Goal: Task Accomplishment & Management: Manage account settings

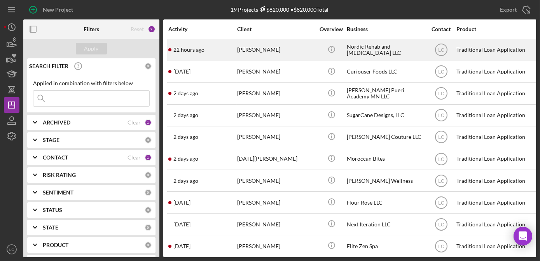
click at [298, 51] on div "[PERSON_NAME]" at bounding box center [276, 50] width 78 height 21
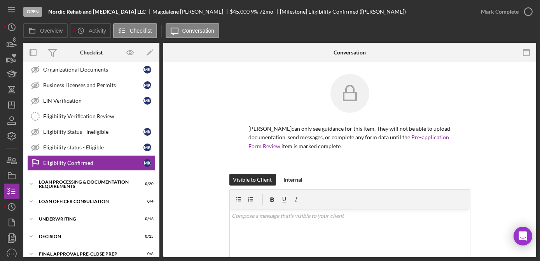
scroll to position [131, 0]
click at [11, 155] on icon "button" at bounding box center [11, 159] width 19 height 19
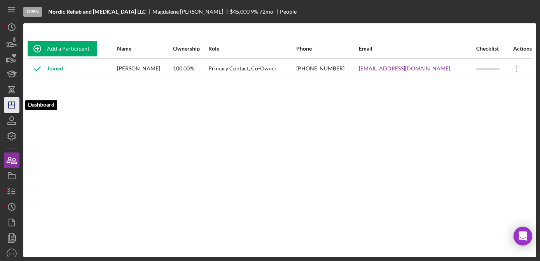
click at [14, 106] on icon "Icon/Dashboard" at bounding box center [11, 104] width 19 height 19
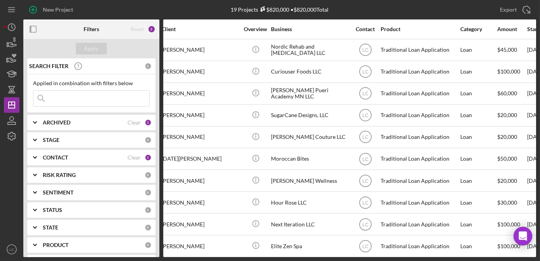
scroll to position [0, 71]
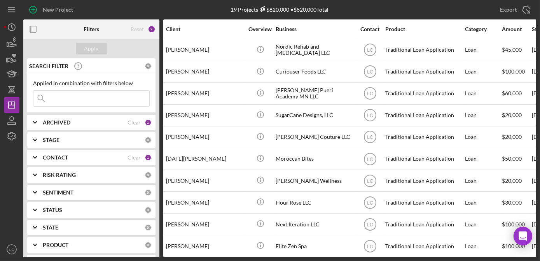
click at [4, 97] on button "Icon/Dashboard Dashboard" at bounding box center [12, 105] width 16 height 16
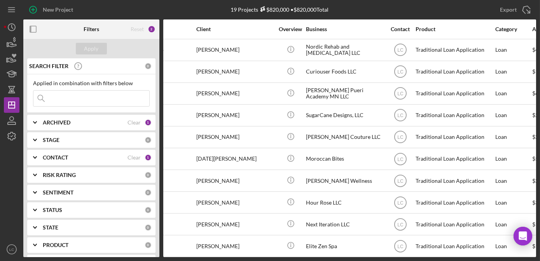
scroll to position [0, 0]
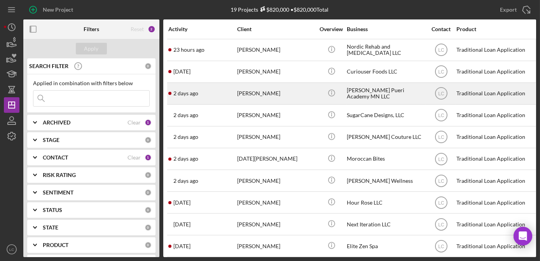
click at [266, 91] on div "[PERSON_NAME]" at bounding box center [276, 93] width 78 height 21
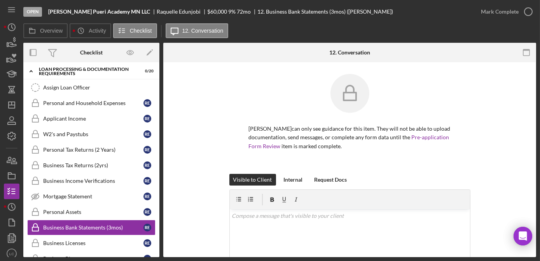
scroll to position [103, 0]
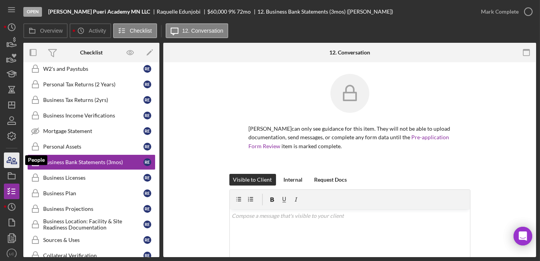
click at [5, 157] on icon "button" at bounding box center [11, 159] width 19 height 19
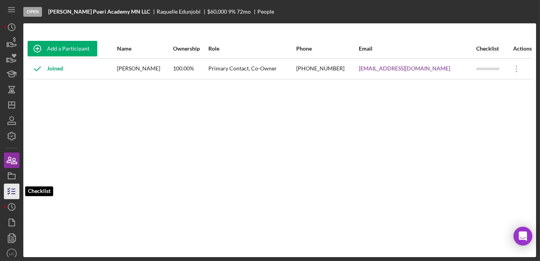
click at [14, 190] on icon "button" at bounding box center [11, 190] width 19 height 19
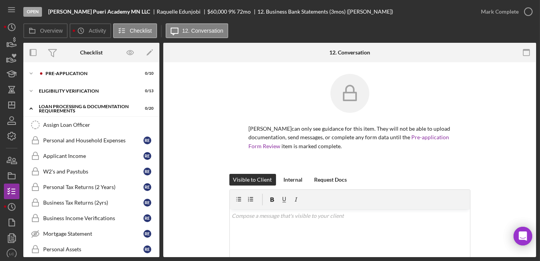
scroll to position [103, 0]
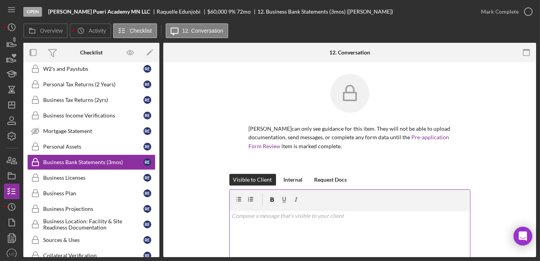
click at [322, 237] on div "v Color teal Color pink Remove color Add row above Add row below Add column bef…" at bounding box center [350, 243] width 240 height 68
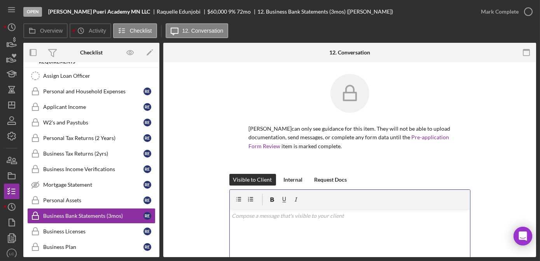
scroll to position [0, 0]
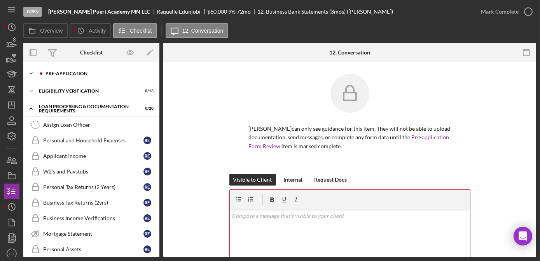
click at [33, 71] on icon "Icon/Expander" at bounding box center [31, 74] width 16 height 16
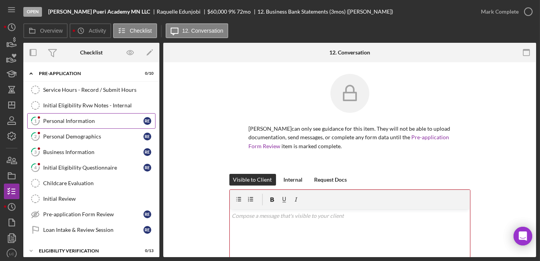
click at [75, 119] on div "Personal Information" at bounding box center [93, 121] width 100 height 6
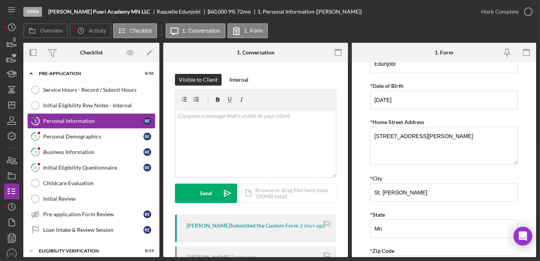
scroll to position [106, 0]
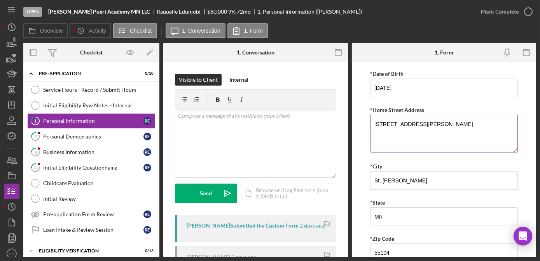
click at [419, 124] on textarea "[STREET_ADDRESS][PERSON_NAME]" at bounding box center [444, 133] width 148 height 37
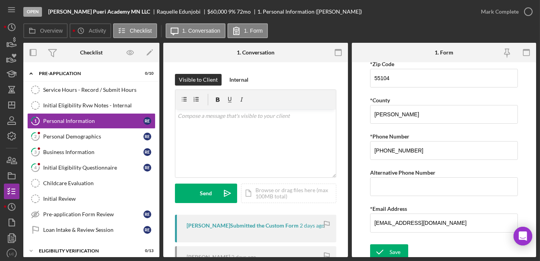
scroll to position [281, 0]
type textarea "[STREET_ADDRESS][PERSON_NAME]"
click at [388, 246] on icon "submit" at bounding box center [379, 250] width 19 height 19
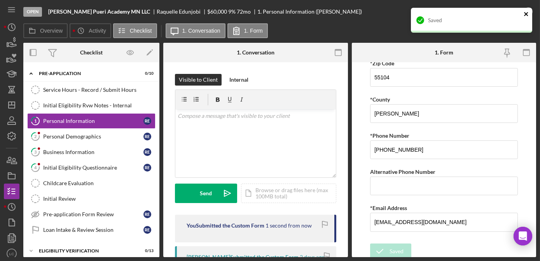
click at [526, 12] on icon "close" at bounding box center [525, 14] width 5 height 6
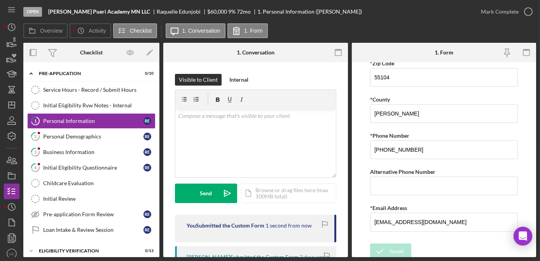
click at [526, 9] on div "Saved" at bounding box center [471, 7] width 124 height 3
click at [0, 0] on icon "button" at bounding box center [0, 0] width 0 height 0
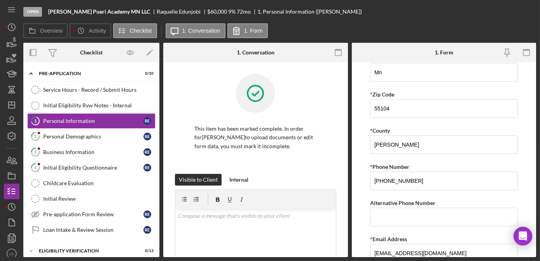
scroll to position [312, 0]
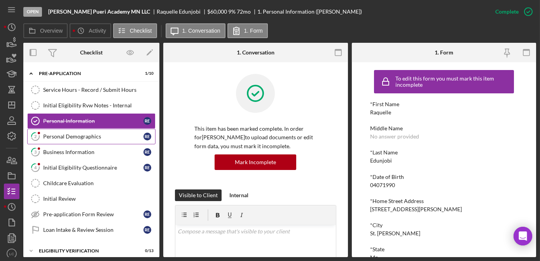
click at [103, 137] on div "Personal Demographics" at bounding box center [93, 136] width 100 height 6
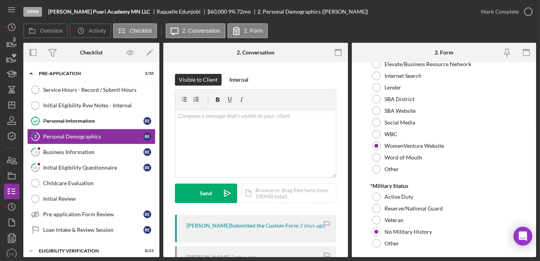
scroll to position [840, 0]
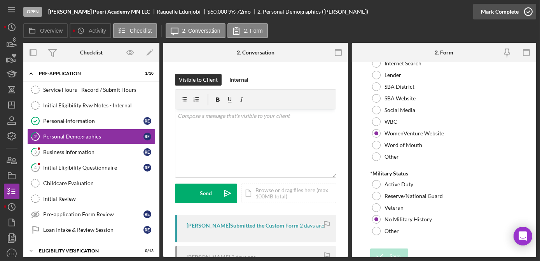
click at [528, 9] on icon "button" at bounding box center [527, 11] width 19 height 19
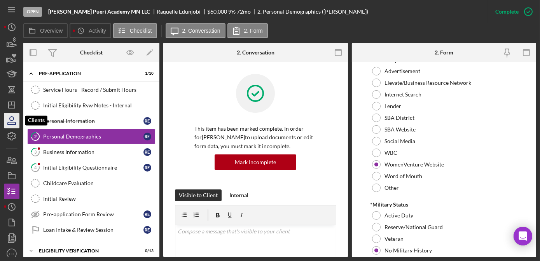
scroll to position [871, 0]
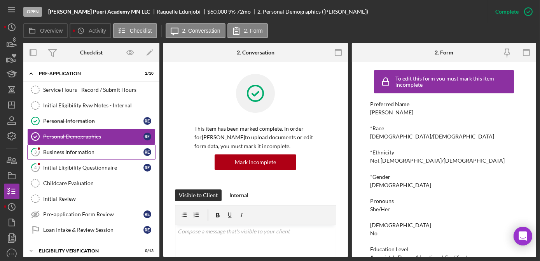
click at [79, 153] on div "Business Information" at bounding box center [93, 152] width 100 height 6
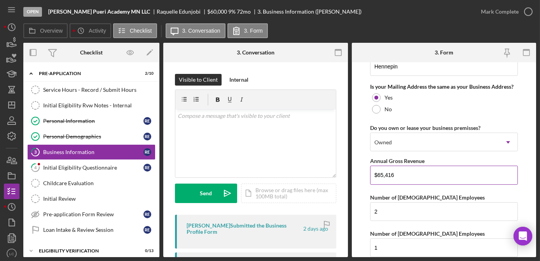
scroll to position [600, 0]
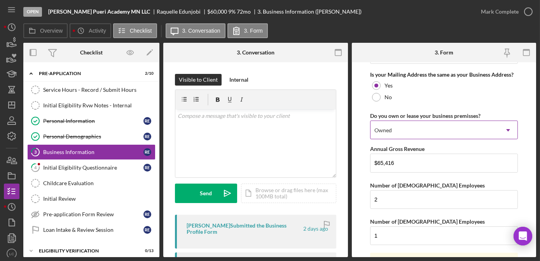
click at [426, 132] on div "Owned" at bounding box center [434, 130] width 128 height 18
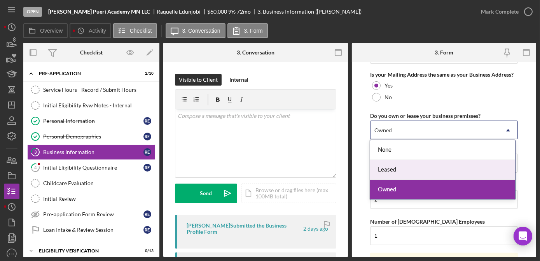
click at [405, 169] on div "Leased" at bounding box center [442, 170] width 145 height 20
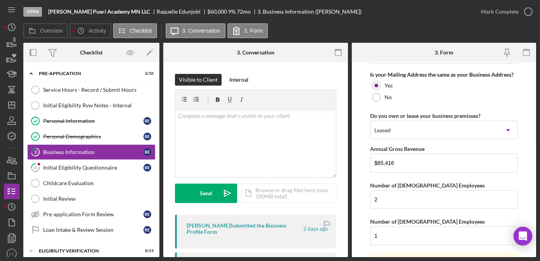
click at [360, 140] on form "Business Name [PERSON_NAME] Academy MN LLC DBA Business Start Date [DATE] Legal…" at bounding box center [444, 159] width 185 height 195
click at [365, 201] on form "Business Name [PERSON_NAME] Academy MN LLC DBA Business Start Date [DATE] Legal…" at bounding box center [444, 159] width 185 height 195
drag, startPoint x: 365, startPoint y: 201, endPoint x: 364, endPoint y: 182, distance: 18.7
click at [364, 182] on form "Business Name [PERSON_NAME] Academy MN LLC DBA Business Start Date [DATE] Legal…" at bounding box center [444, 159] width 185 height 195
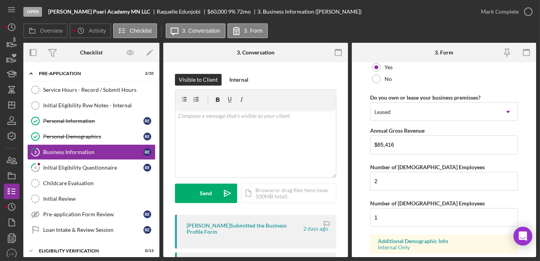
scroll to position [664, 0]
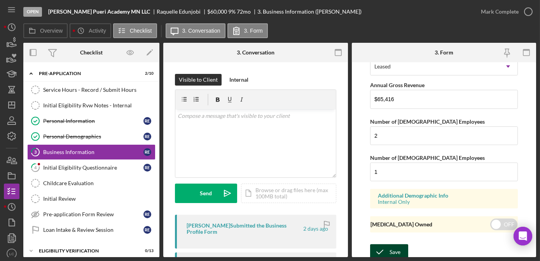
click at [389, 244] on div "Save" at bounding box center [394, 252] width 11 height 16
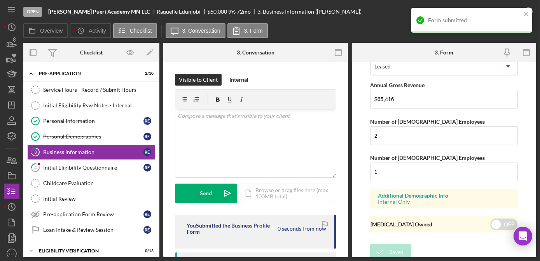
click at [529, 12] on div "Form submitted" at bounding box center [471, 20] width 121 height 25
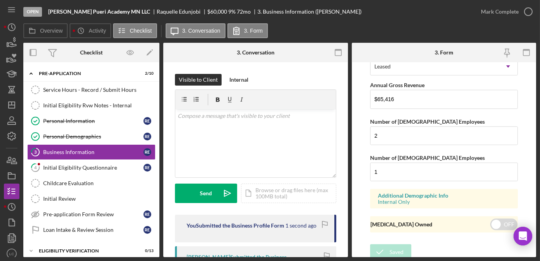
click at [530, 13] on div "Form submitted" at bounding box center [471, 23] width 124 height 34
click at [527, 13] on icon "button" at bounding box center [527, 11] width 19 height 19
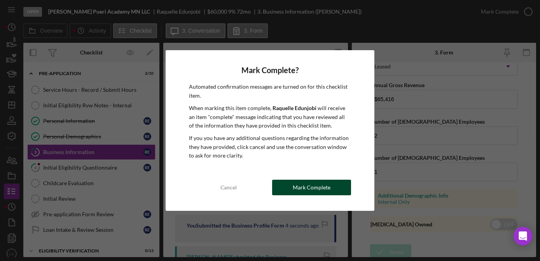
click at [337, 187] on button "Mark Complete" at bounding box center [311, 188] width 79 height 16
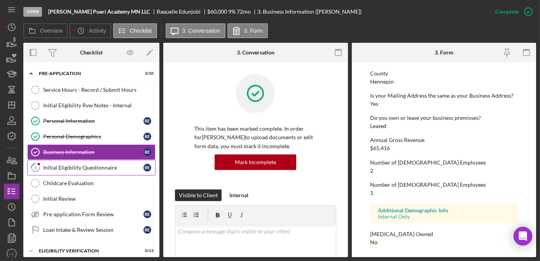
scroll to position [412, 0]
click at [83, 165] on div "Initial Eligibility Questionnaire" at bounding box center [93, 167] width 100 height 6
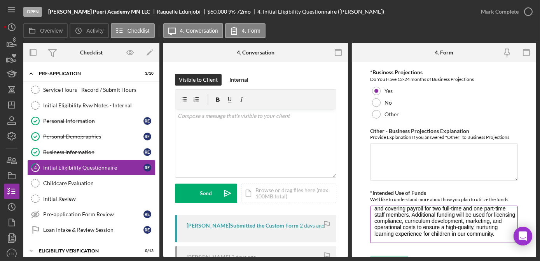
scroll to position [56, 0]
click at [527, 10] on icon "button" at bounding box center [527, 11] width 19 height 19
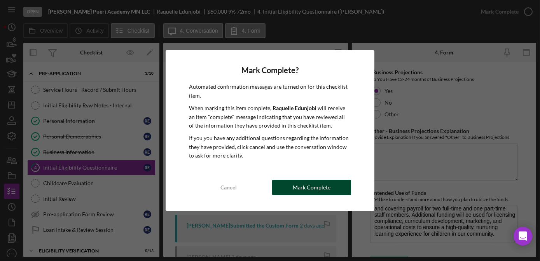
click at [309, 186] on div "Mark Complete" at bounding box center [312, 188] width 38 height 16
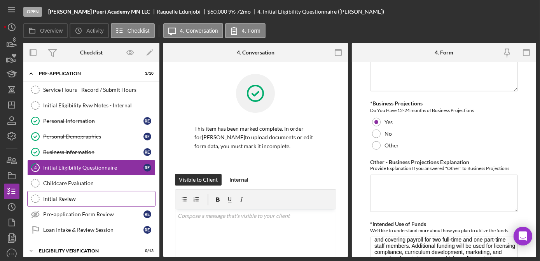
scroll to position [1474, 0]
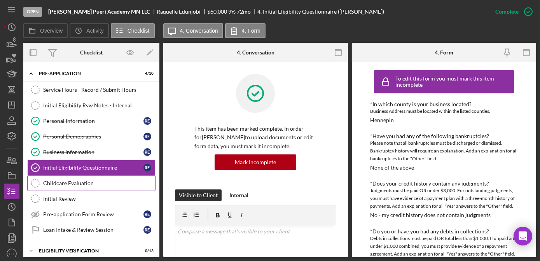
click at [75, 183] on div "Childcare Evaluation" at bounding box center [99, 183] width 112 height 6
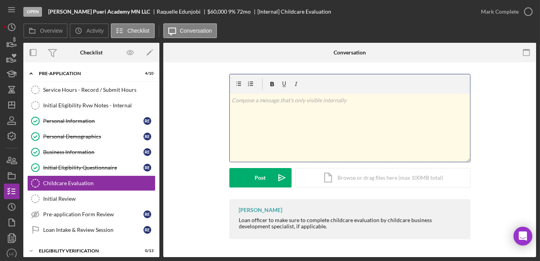
click at [327, 107] on div "v Color teal Color pink Remove color Add row above Add row below Add column bef…" at bounding box center [350, 128] width 240 height 68
click at [312, 110] on div "v Color teal Color pink Remove color Add row above Add row below Add column bef…" at bounding box center [350, 128] width 240 height 68
click at [298, 99] on p "I will send a referral over to Chilcare for this applicant." at bounding box center [350, 100] width 236 height 9
drag, startPoint x: 355, startPoint y: 113, endPoint x: 336, endPoint y: 123, distance: 21.9
click at [336, 123] on div "v Color teal Color pink Remove color Add row above Add row below Add column bef…" at bounding box center [350, 128] width 240 height 68
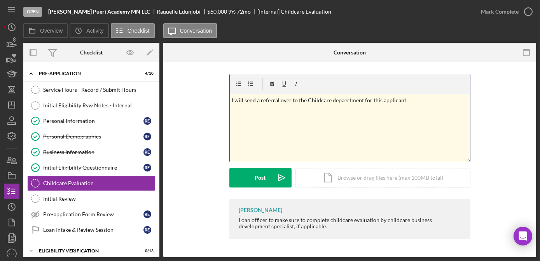
click at [378, 119] on div "v Color teal Color pink Remove color Add row above Add row below Add column bef…" at bounding box center [350, 128] width 240 height 68
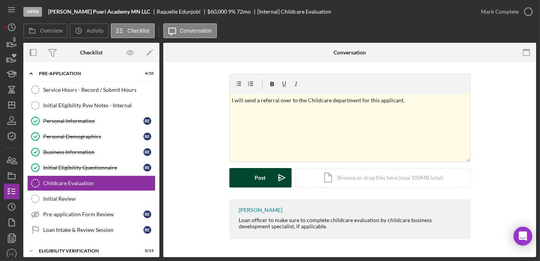
click at [254, 180] on button "Post Icon/icon-invite-send" at bounding box center [260, 177] width 62 height 19
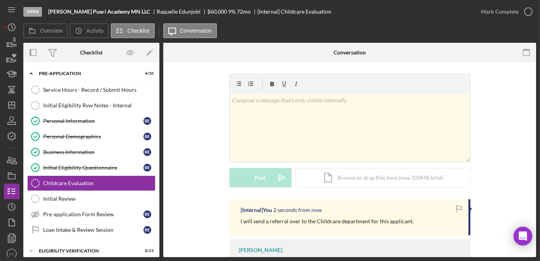
drag, startPoint x: 90, startPoint y: 197, endPoint x: 234, endPoint y: 150, distance: 150.9
click at [90, 197] on div "Initial Review" at bounding box center [99, 198] width 112 height 6
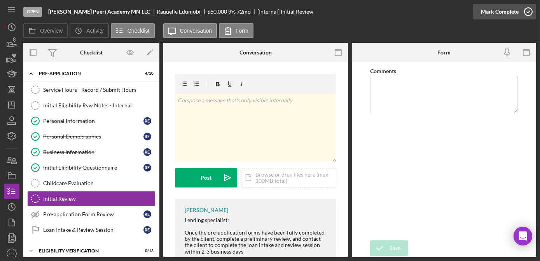
click at [529, 8] on circle "button" at bounding box center [528, 12] width 8 height 8
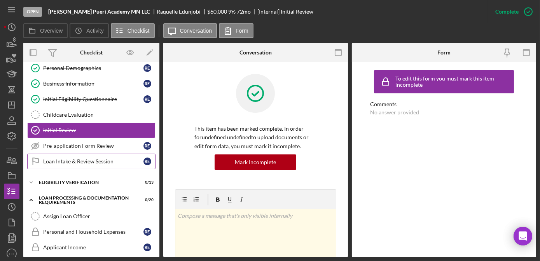
scroll to position [70, 0]
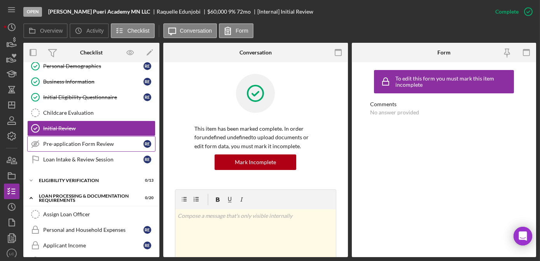
click at [85, 141] on div "Pre-application Form Review" at bounding box center [93, 144] width 100 height 6
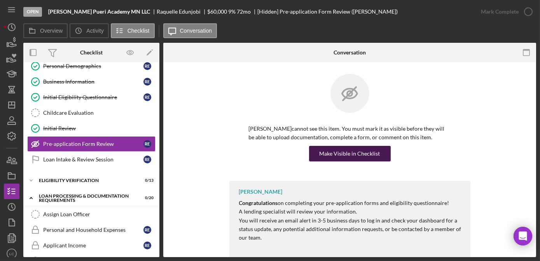
click at [321, 153] on div "Make Visible in Checklist" at bounding box center [349, 154] width 61 height 16
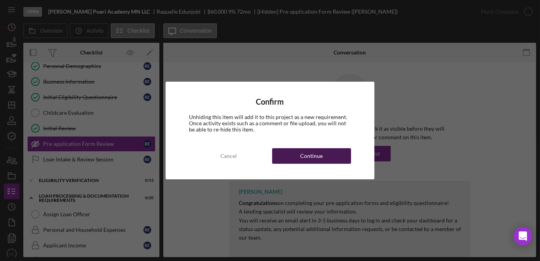
click at [304, 151] on div "Continue" at bounding box center [311, 156] width 23 height 16
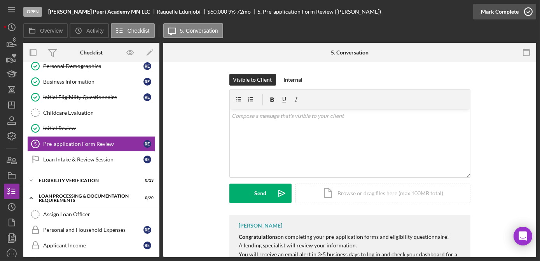
click at [527, 8] on circle "button" at bounding box center [528, 12] width 8 height 8
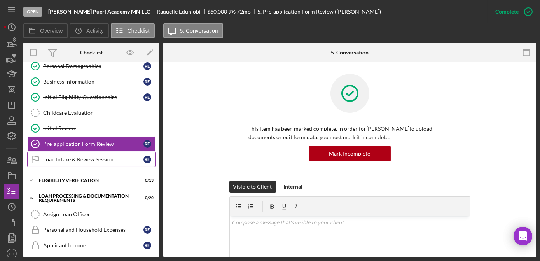
click at [79, 158] on div "Loan Intake & Review Session" at bounding box center [93, 159] width 100 height 6
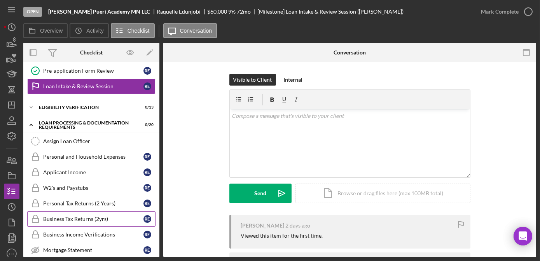
scroll to position [106, 0]
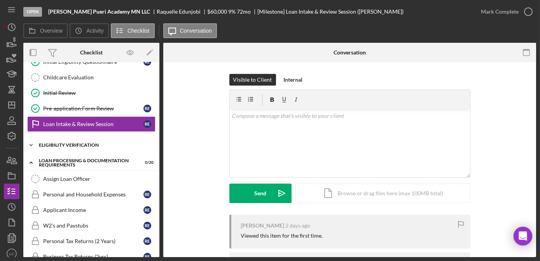
click at [30, 142] on icon "Icon/Expander" at bounding box center [31, 145] width 16 height 16
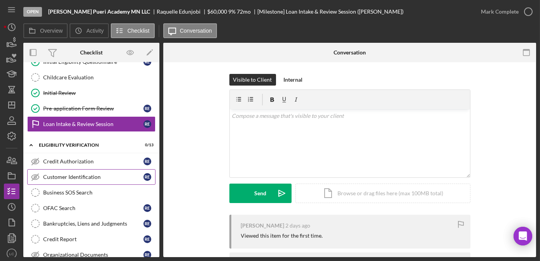
click at [65, 174] on div "Customer Identification" at bounding box center [93, 177] width 100 height 6
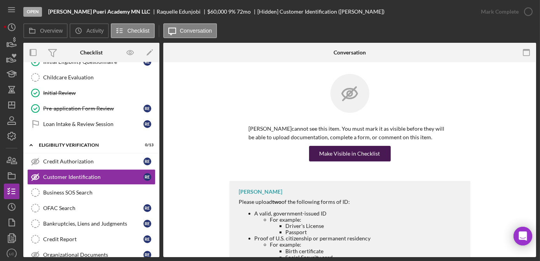
click at [337, 152] on div "Make Visible in Checklist" at bounding box center [349, 154] width 61 height 16
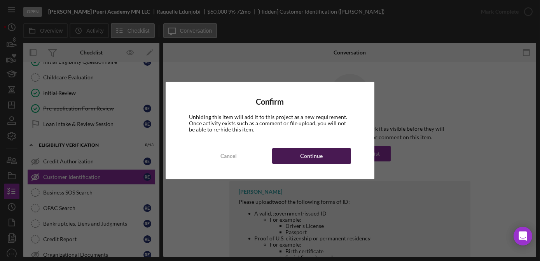
click at [324, 158] on button "Continue" at bounding box center [311, 156] width 79 height 16
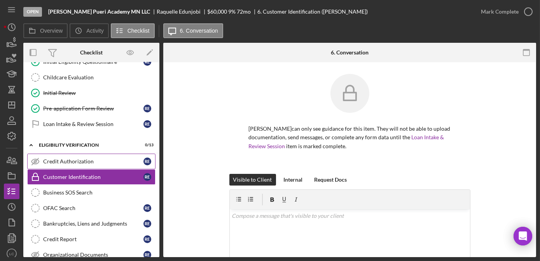
click at [89, 160] on div "Credit Authorization" at bounding box center [93, 161] width 100 height 6
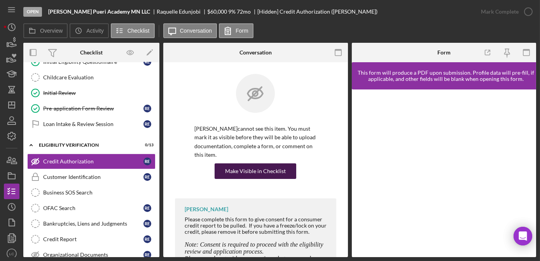
click at [263, 164] on div "Make Visible in Checklist" at bounding box center [255, 171] width 61 height 16
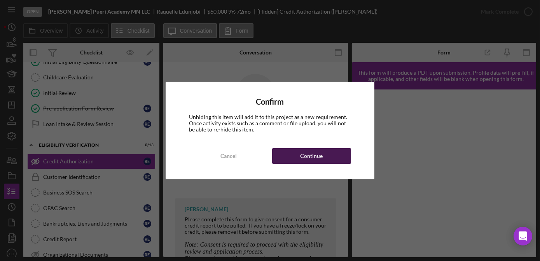
click at [298, 158] on button "Continue" at bounding box center [311, 156] width 79 height 16
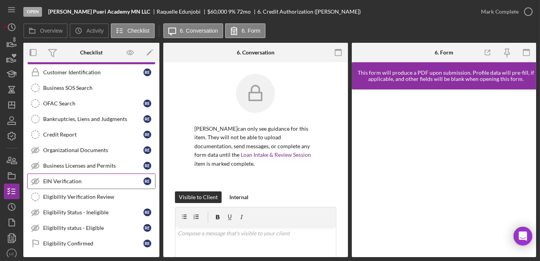
scroll to position [212, 0]
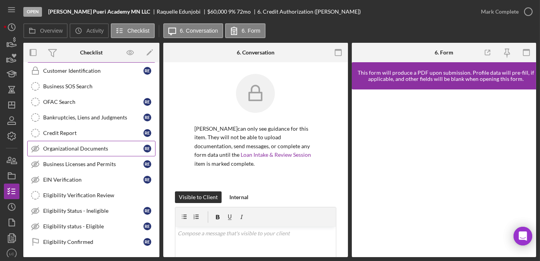
click at [60, 145] on div "Organizational Documents" at bounding box center [93, 148] width 100 height 6
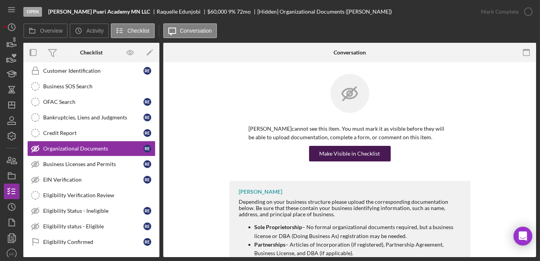
click at [328, 148] on div "Make Visible in Checklist" at bounding box center [349, 154] width 61 height 16
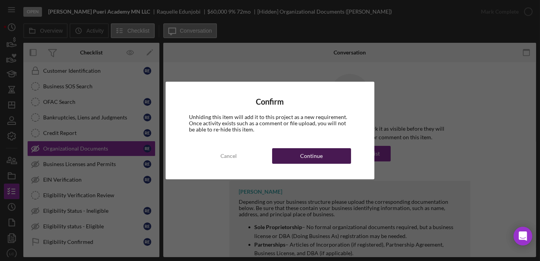
click at [312, 152] on div "Continue" at bounding box center [311, 156] width 23 height 16
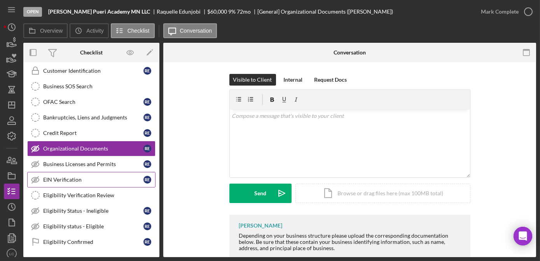
click at [101, 178] on div "EIN Verification" at bounding box center [93, 179] width 100 height 6
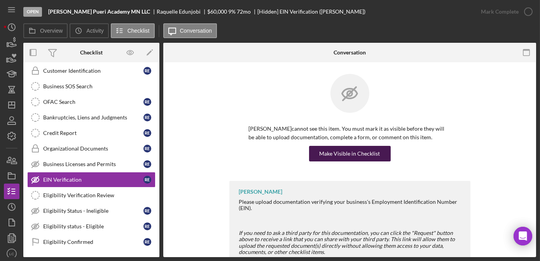
click at [316, 152] on button "Make Visible in Checklist" at bounding box center [350, 154] width 82 height 16
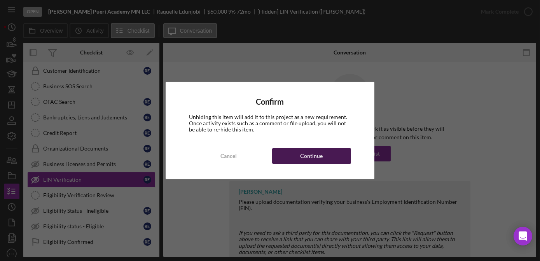
click at [287, 156] on button "Continue" at bounding box center [311, 156] width 79 height 16
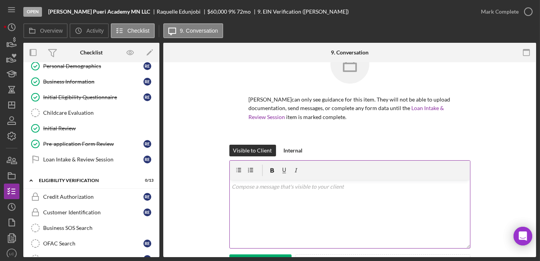
scroll to position [70, 0]
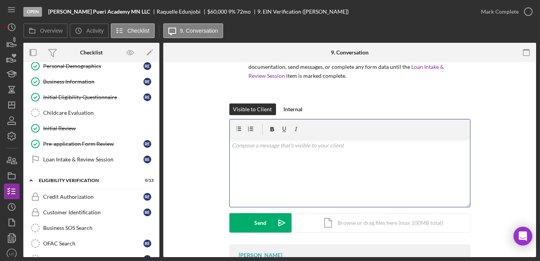
click at [268, 155] on div "v Color teal Color pink Remove color Add row above Add row below Add column bef…" at bounding box center [350, 173] width 240 height 68
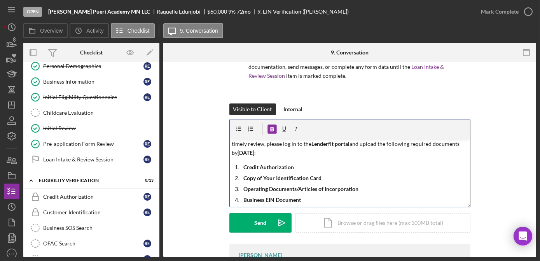
scroll to position [0, 0]
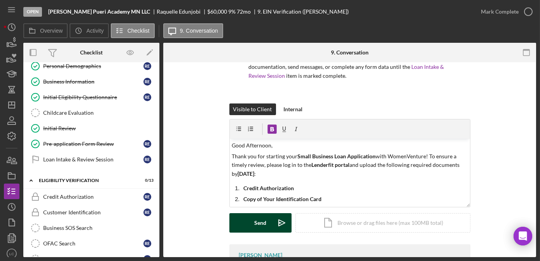
click at [261, 223] on div "Send" at bounding box center [260, 222] width 12 height 19
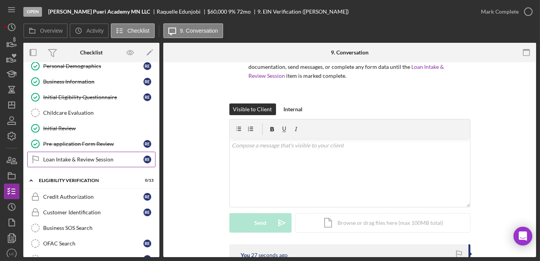
click at [112, 160] on link "Loan Intake & Review Session Loan Intake & Review Session R E" at bounding box center [91, 160] width 128 height 16
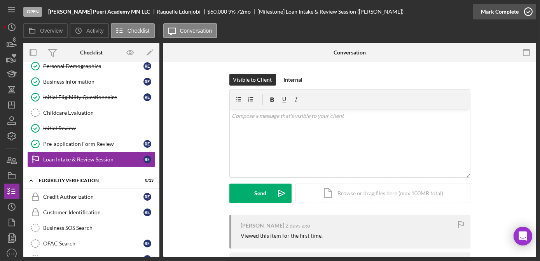
click at [528, 13] on icon "button" at bounding box center [527, 11] width 19 height 19
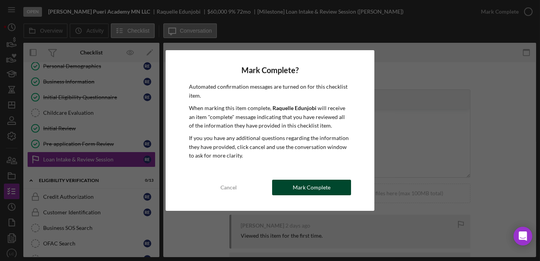
click at [299, 187] on div "Mark Complete" at bounding box center [312, 188] width 38 height 16
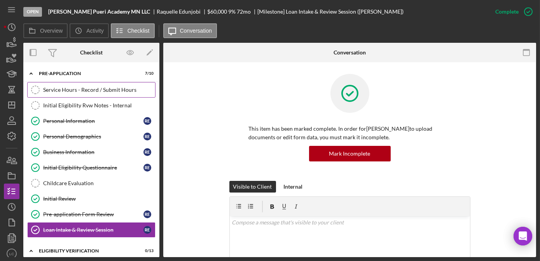
click at [66, 90] on div "Service Hours - Record / Submit Hours" at bounding box center [99, 90] width 112 height 6
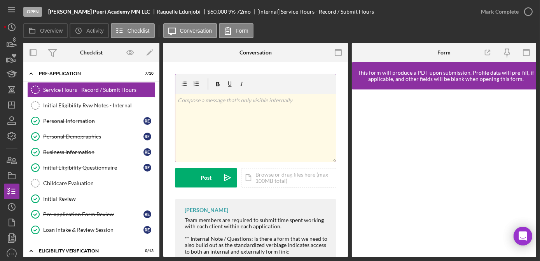
click at [238, 120] on div "v Color teal Color pink Remove color Add row above Add row below Add column bef…" at bounding box center [255, 128] width 160 height 68
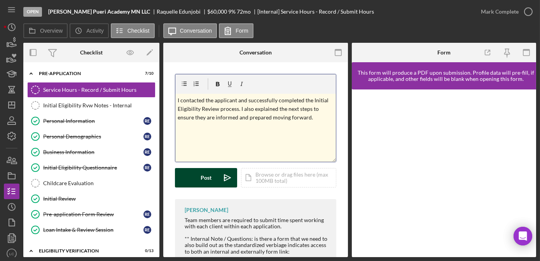
click at [213, 176] on button "Post Icon/icon-invite-send" at bounding box center [206, 177] width 62 height 19
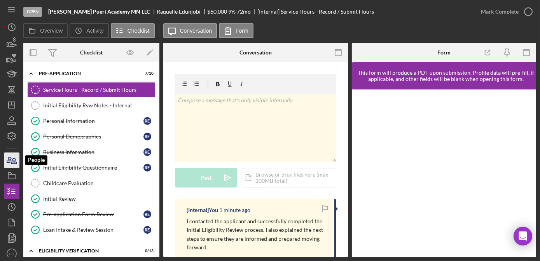
click at [12, 158] on icon "button" at bounding box center [11, 159] width 19 height 19
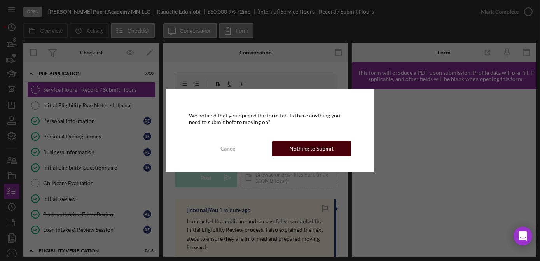
click at [300, 145] on div "Nothing to Submit" at bounding box center [311, 149] width 44 height 16
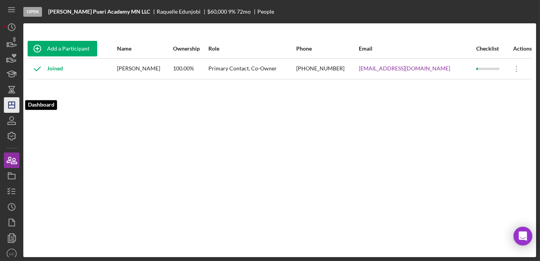
click at [12, 108] on icon "Icon/Dashboard" at bounding box center [11, 104] width 19 height 19
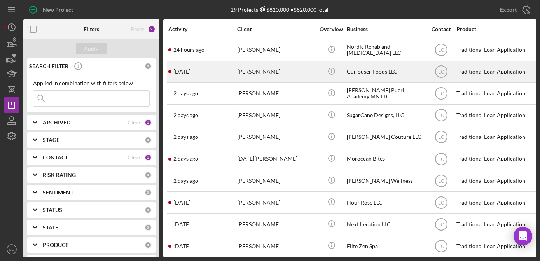
click at [252, 68] on div "[PERSON_NAME]" at bounding box center [276, 71] width 78 height 21
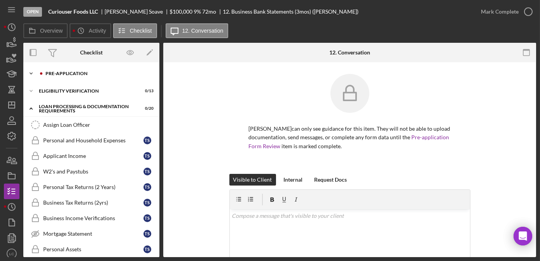
click at [31, 75] on icon "Icon/Expander" at bounding box center [31, 74] width 16 height 16
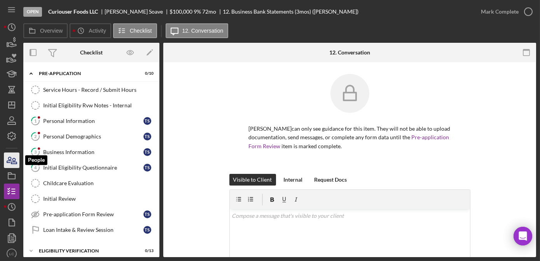
click at [8, 157] on icon "button" at bounding box center [11, 159] width 19 height 19
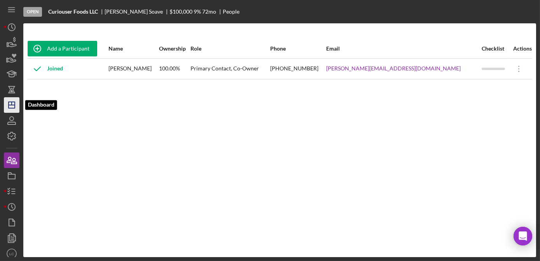
click at [9, 106] on icon "Icon/Dashboard" at bounding box center [11, 104] width 19 height 19
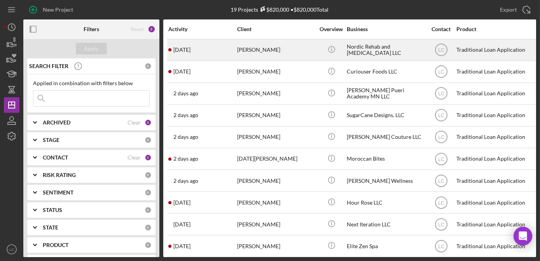
click at [262, 56] on div "[PERSON_NAME]" at bounding box center [276, 50] width 78 height 21
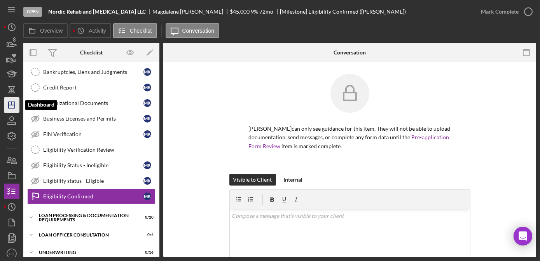
scroll to position [131, 0]
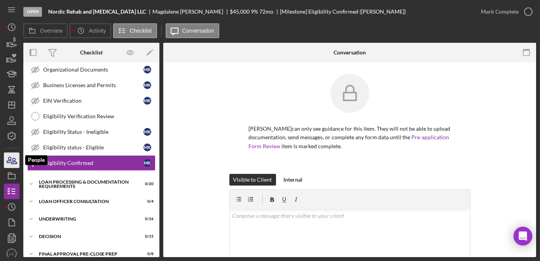
click at [13, 162] on icon "button" at bounding box center [13, 160] width 5 height 5
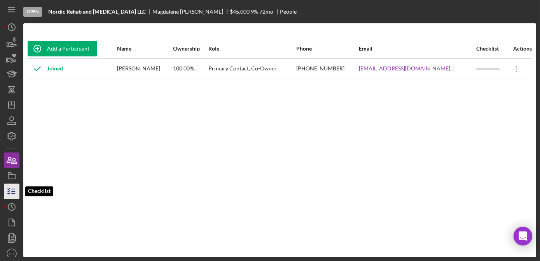
click at [6, 191] on icon "button" at bounding box center [11, 190] width 19 height 19
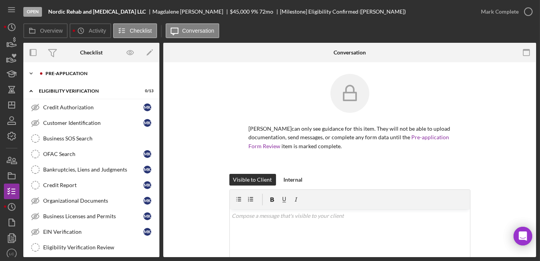
click at [29, 75] on icon "Icon/Expander" at bounding box center [31, 74] width 16 height 16
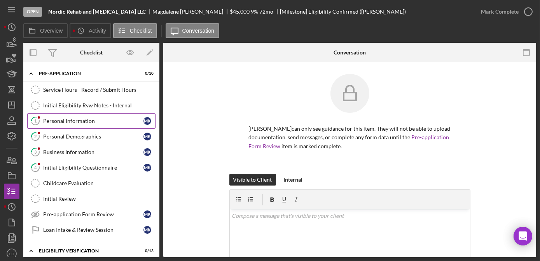
click at [85, 121] on div "Personal Information" at bounding box center [93, 121] width 100 height 6
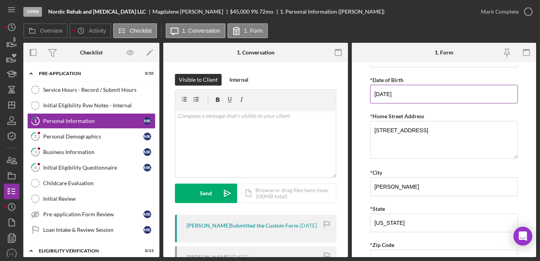
scroll to position [106, 0]
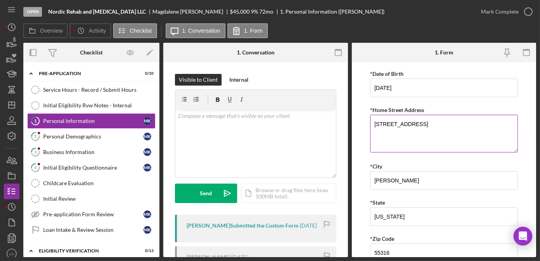
click at [418, 123] on textarea "[STREET_ADDRESS]" at bounding box center [444, 133] width 148 height 37
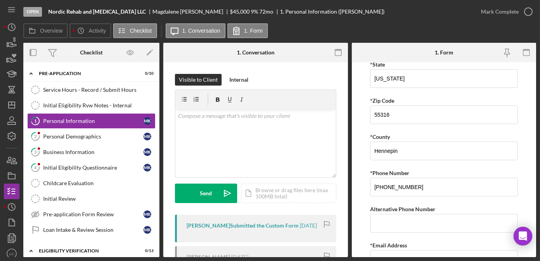
scroll to position [281, 0]
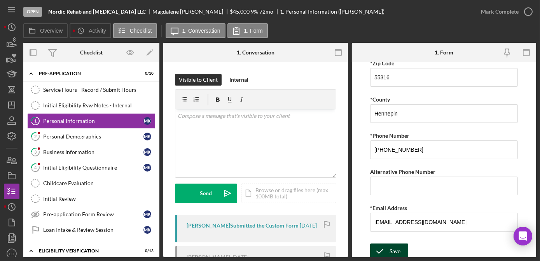
type textarea "[STREET_ADDRESS]"
click at [396, 247] on div "Save" at bounding box center [394, 251] width 11 height 16
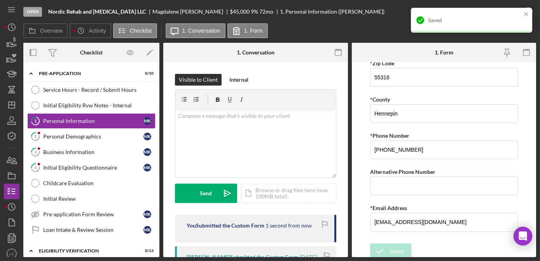
click at [524, 10] on div "Saved" at bounding box center [471, 20] width 121 height 25
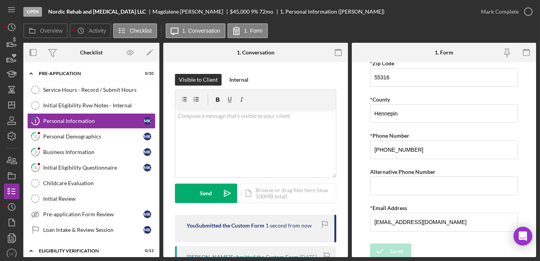
click at [527, 12] on div "Open Nordic Rehab and [MEDICAL_DATA] LLC [PERSON_NAME] $45,000 $45,000 9 % 72 m…" at bounding box center [270, 130] width 540 height 261
click at [527, 13] on icon "button" at bounding box center [527, 11] width 19 height 19
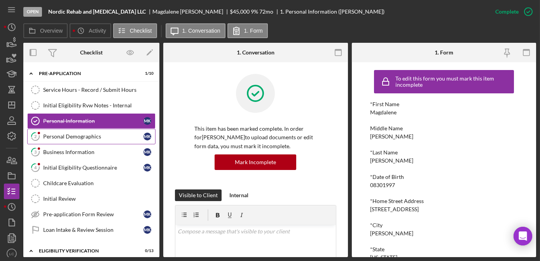
click at [95, 140] on link "2 Personal Demographics M K" at bounding box center [91, 137] width 128 height 16
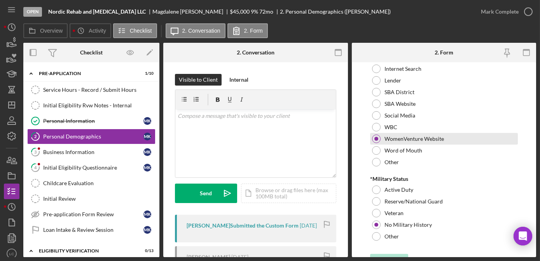
scroll to position [840, 0]
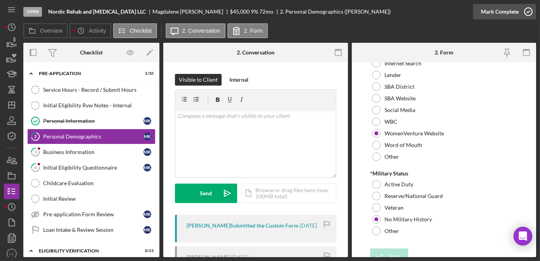
click at [527, 12] on polyline "button" at bounding box center [528, 12] width 3 height 2
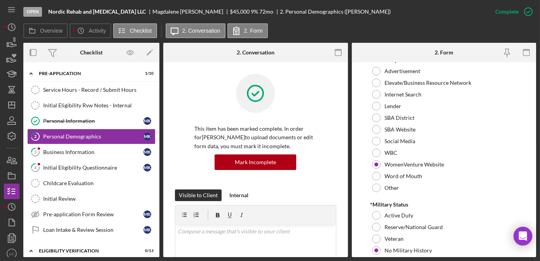
scroll to position [871, 0]
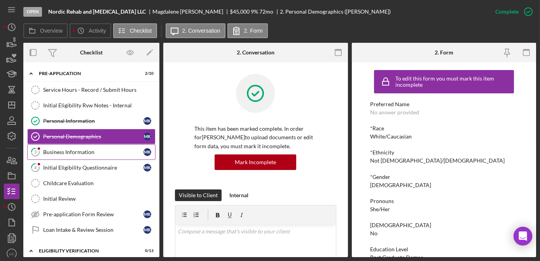
click at [91, 149] on div "Business Information" at bounding box center [93, 152] width 100 height 6
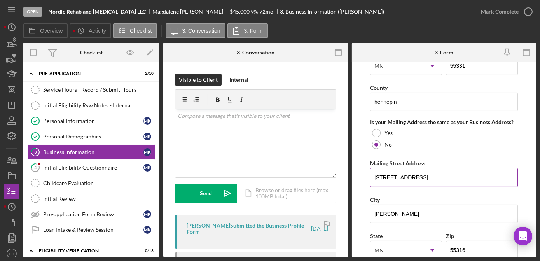
scroll to position [565, 0]
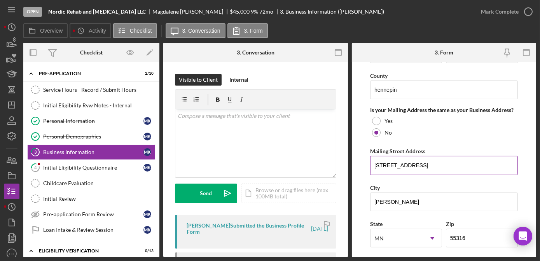
type input "[STREET_ADDRESS]"
click at [416, 165] on input "[STREET_ADDRESS]" at bounding box center [444, 165] width 148 height 19
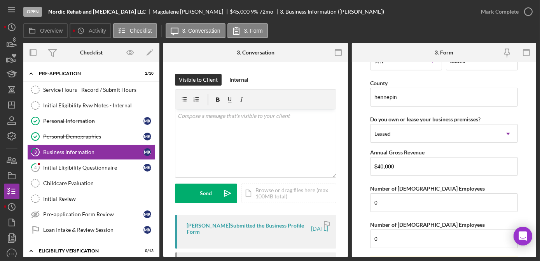
scroll to position [808, 0]
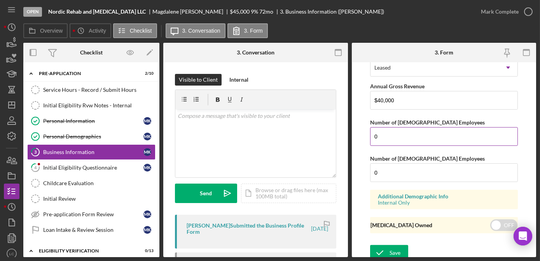
type input "[STREET_ADDRESS]"
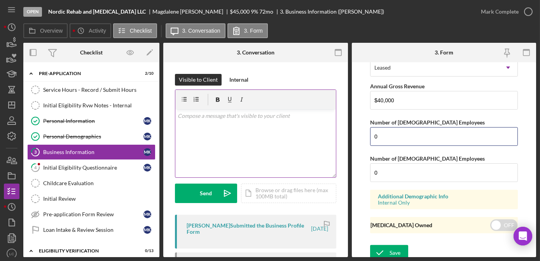
drag, startPoint x: 386, startPoint y: 133, endPoint x: 310, endPoint y: 128, distance: 76.3
click at [310, 128] on div "Overview Internal Workflow Stage Open Icon/Dropdown Arrow Archive (can unarchiv…" at bounding box center [279, 150] width 513 height 214
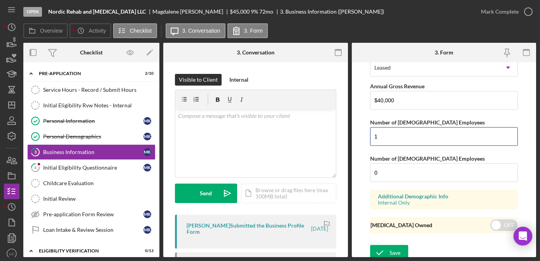
type input "1"
click at [364, 182] on form "Business Name Nordic Rehab and [MEDICAL_DATA] LLC DBA Business Start Date [DATE…" at bounding box center [444, 159] width 185 height 195
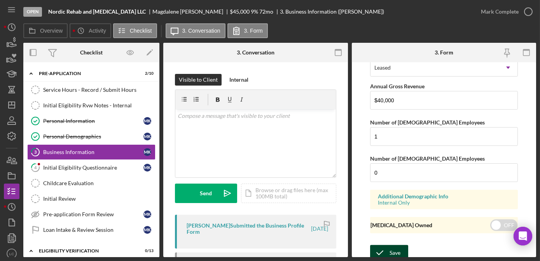
click at [387, 244] on icon "submit" at bounding box center [379, 252] width 19 height 19
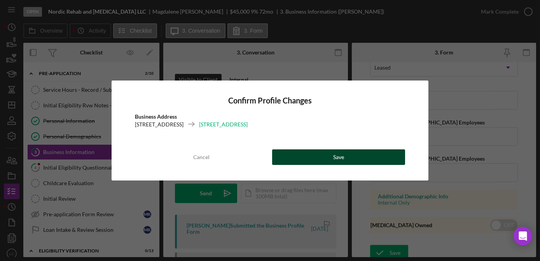
click at [361, 159] on button "Save" at bounding box center [338, 157] width 133 height 16
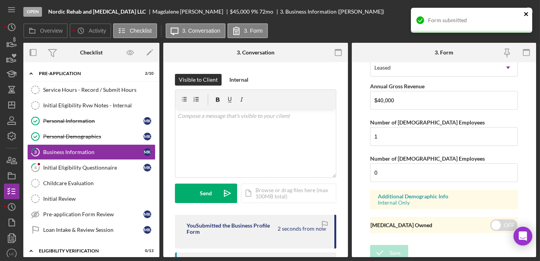
click at [527, 17] on button "close" at bounding box center [525, 14] width 5 height 7
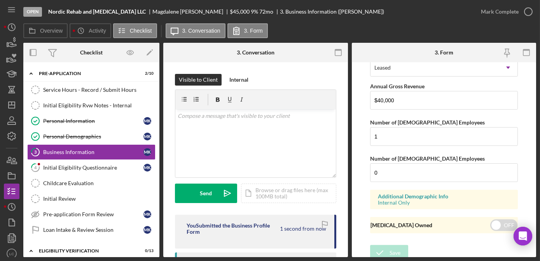
click at [527, 9] on div "Form submitted" at bounding box center [471, 7] width 124 height 3
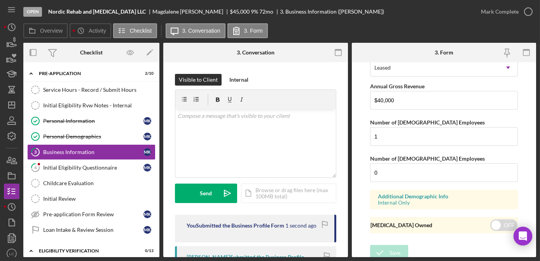
click at [0, 0] on icon "button" at bounding box center [0, 0] width 0 height 0
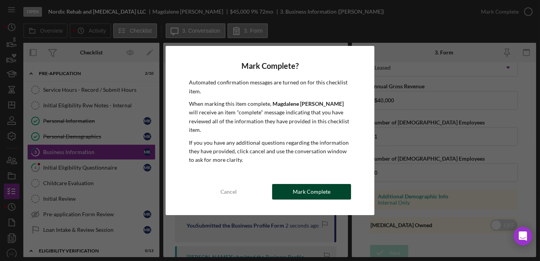
click at [289, 185] on button "Mark Complete" at bounding box center [311, 192] width 79 height 16
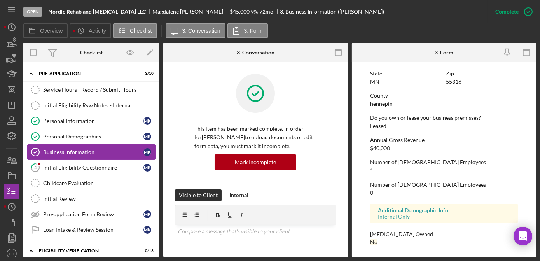
scroll to position [480, 0]
click at [72, 164] on div "Initial Eligibility Questionnaire" at bounding box center [93, 167] width 100 height 6
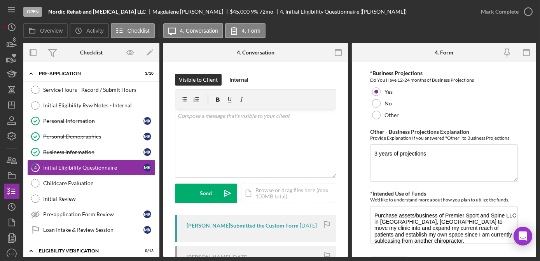
scroll to position [1418, 0]
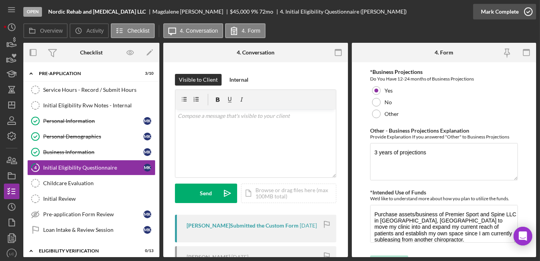
click at [531, 9] on icon "button" at bounding box center [527, 11] width 19 height 19
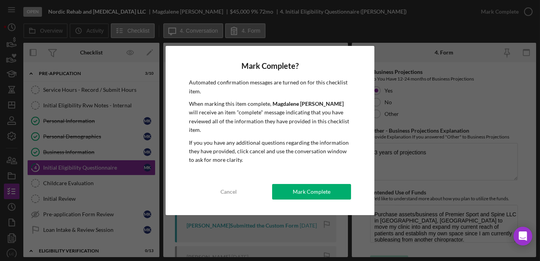
click at [310, 192] on div "Mark Complete" at bounding box center [312, 192] width 38 height 16
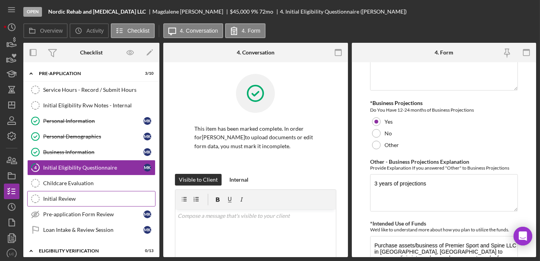
scroll to position [1449, 0]
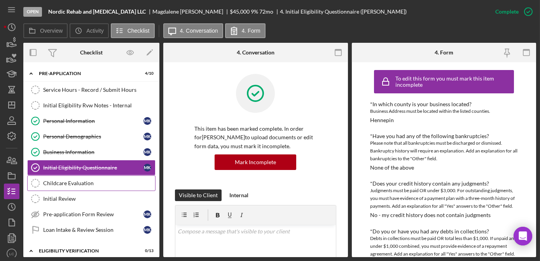
click at [85, 181] on div "Childcare Evaluation" at bounding box center [99, 183] width 112 height 6
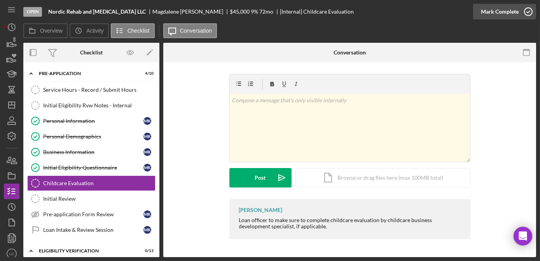
click at [529, 12] on icon "button" at bounding box center [527, 11] width 19 height 19
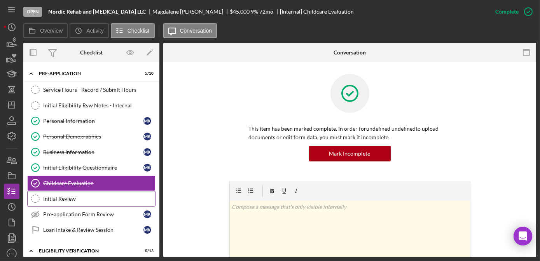
click at [106, 197] on div "Initial Review" at bounding box center [99, 198] width 112 height 6
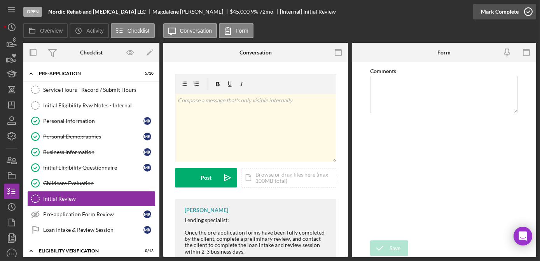
click at [527, 9] on icon "button" at bounding box center [527, 11] width 19 height 19
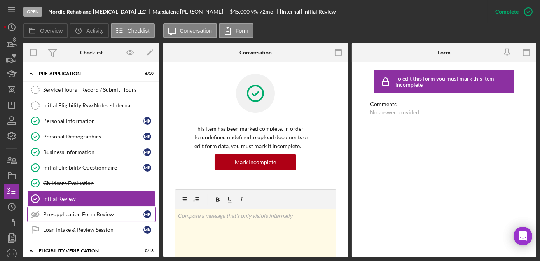
click at [89, 214] on div "Pre-application Form Review" at bounding box center [93, 214] width 100 height 6
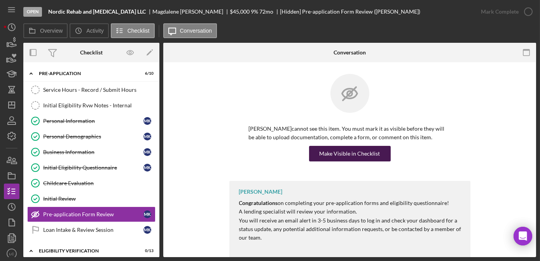
click at [330, 157] on div "Make Visible in Checklist" at bounding box center [349, 154] width 61 height 16
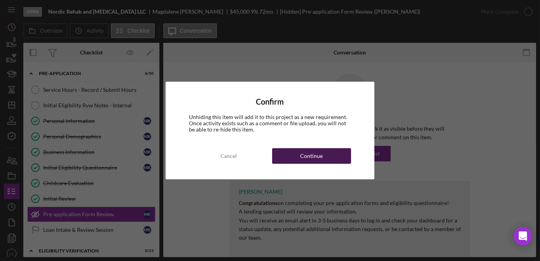
click at [327, 157] on button "Continue" at bounding box center [311, 156] width 79 height 16
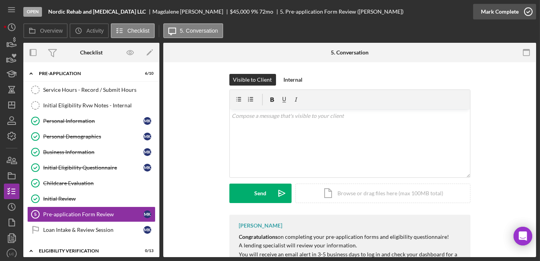
click at [529, 13] on icon "button" at bounding box center [527, 11] width 19 height 19
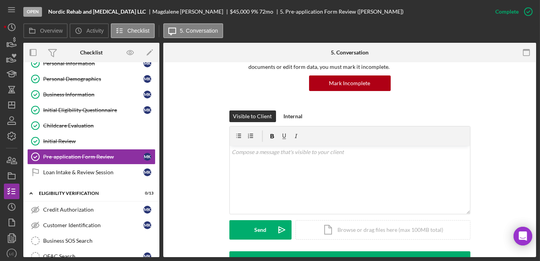
scroll to position [35, 0]
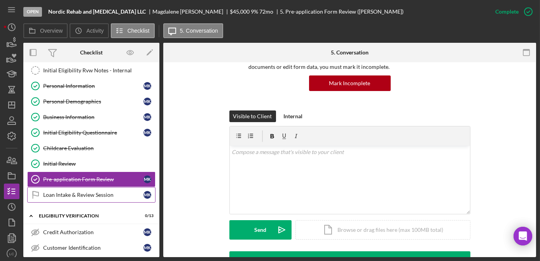
click at [82, 195] on link "Loan Intake & Review Session Loan Intake & Review Session M K" at bounding box center [91, 195] width 128 height 16
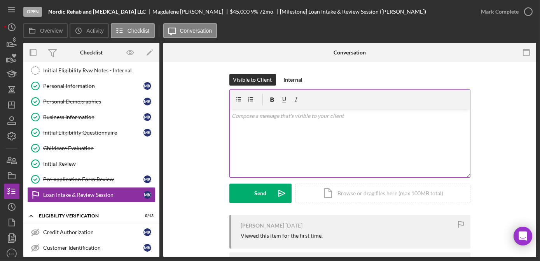
click at [268, 141] on div "v Color teal Color pink Remove color Add row above Add row below Add column bef…" at bounding box center [350, 143] width 240 height 68
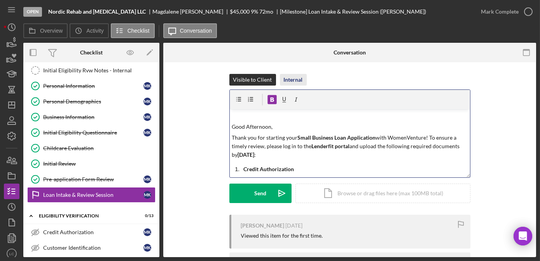
scroll to position [103, 0]
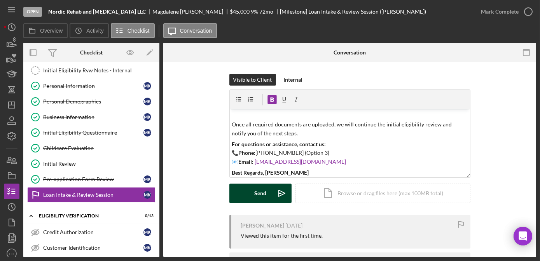
click at [246, 197] on button "Send Icon/icon-invite-send" at bounding box center [260, 192] width 62 height 19
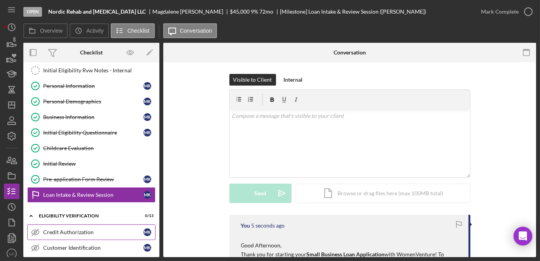
scroll to position [70, 0]
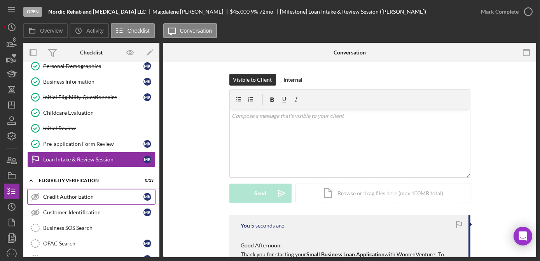
click at [101, 199] on link "Credit Authorization Credit Authorization M K" at bounding box center [91, 197] width 128 height 16
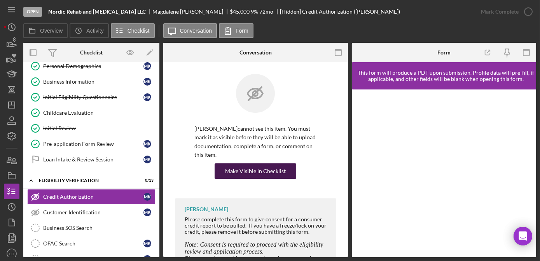
click at [247, 170] on div "Make Visible in Checklist" at bounding box center [255, 171] width 61 height 16
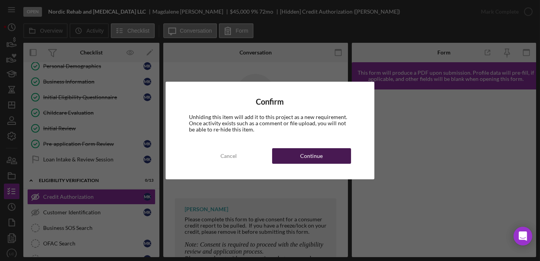
click at [335, 156] on button "Continue" at bounding box center [311, 156] width 79 height 16
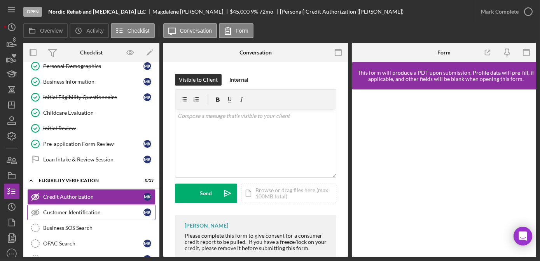
click at [88, 213] on link "Customer Identification Customer Identification M K" at bounding box center [91, 212] width 128 height 16
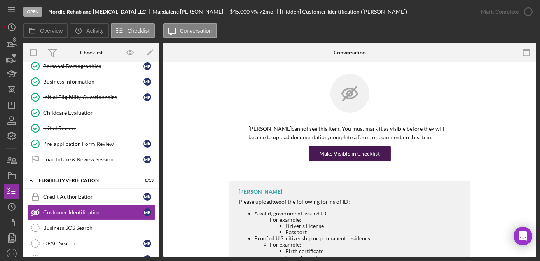
click at [327, 158] on div "Make Visible in Checklist" at bounding box center [349, 154] width 61 height 16
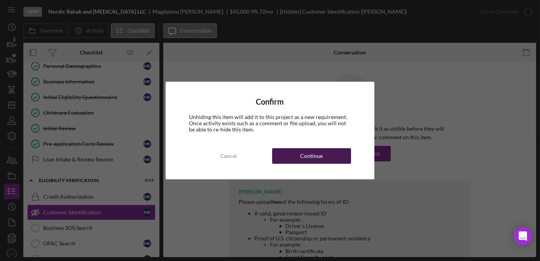
click at [325, 159] on button "Continue" at bounding box center [311, 156] width 79 height 16
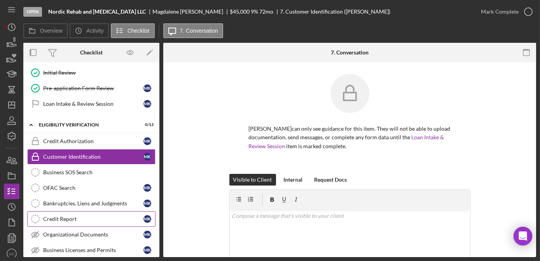
scroll to position [70, 0]
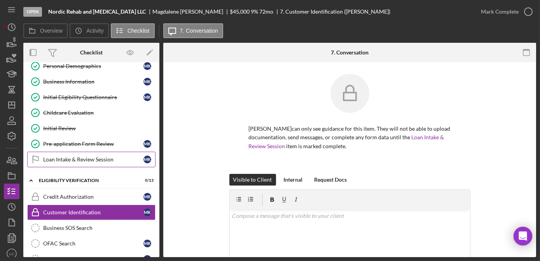
click at [57, 156] on div "Loan Intake & Review Session" at bounding box center [93, 159] width 100 height 6
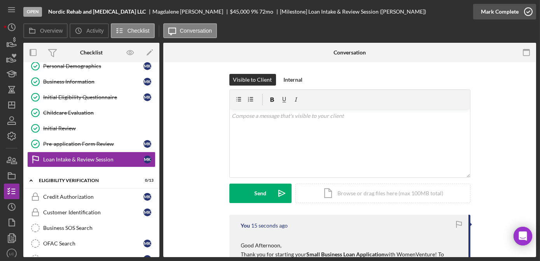
click at [524, 12] on icon "button" at bounding box center [527, 11] width 19 height 19
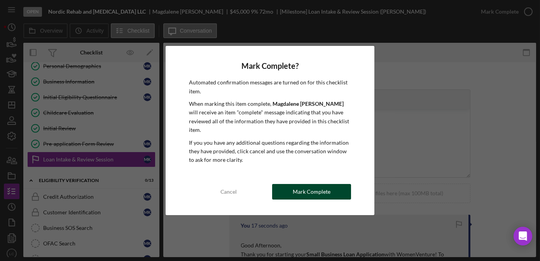
click at [309, 195] on div "Cancel Mark Complete" at bounding box center [270, 192] width 162 height 16
click at [313, 188] on div "Mark Complete" at bounding box center [312, 192] width 38 height 16
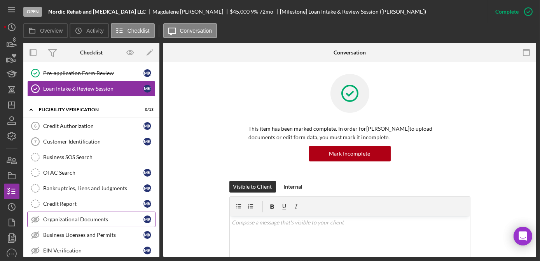
scroll to position [176, 0]
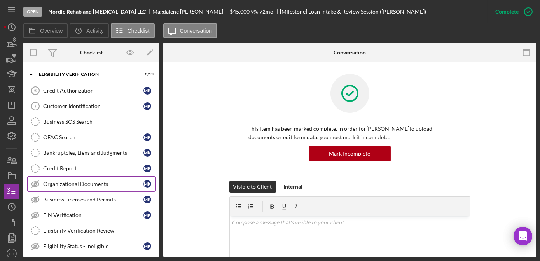
click at [58, 176] on link "Organizational Documents Organizational Documents M K" at bounding box center [91, 184] width 128 height 16
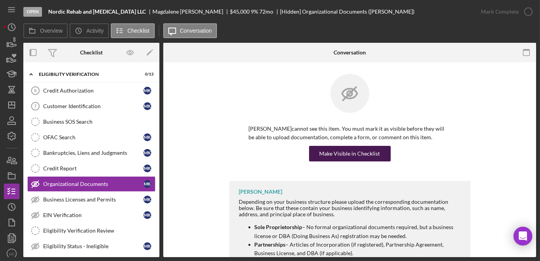
click at [328, 152] on div "Make Visible in Checklist" at bounding box center [349, 154] width 61 height 16
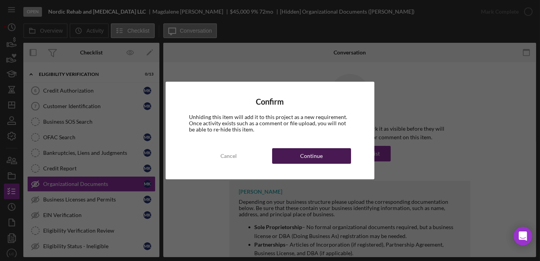
click at [327, 152] on button "Continue" at bounding box center [311, 156] width 79 height 16
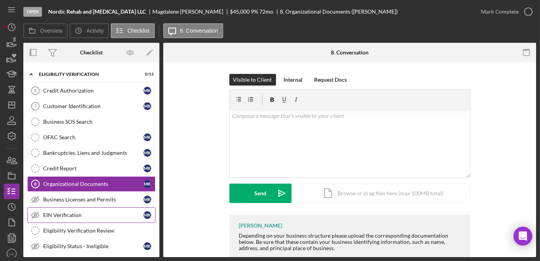
click at [64, 214] on link "EIN Verification EIN Verification M K" at bounding box center [91, 215] width 128 height 16
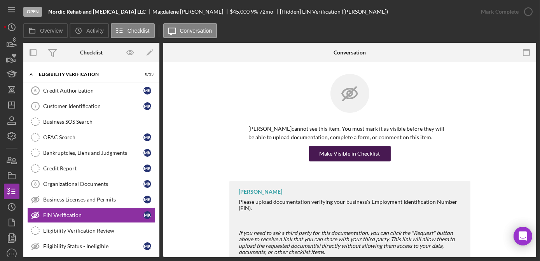
click at [375, 153] on div "Make Visible in Checklist" at bounding box center [349, 154] width 61 height 16
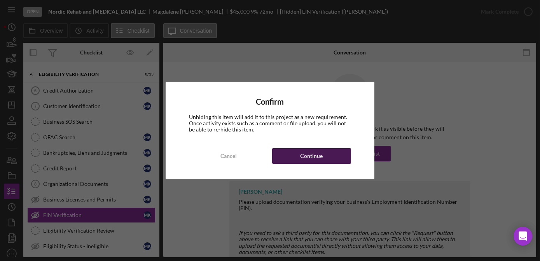
click at [310, 160] on div "Continue" at bounding box center [311, 156] width 23 height 16
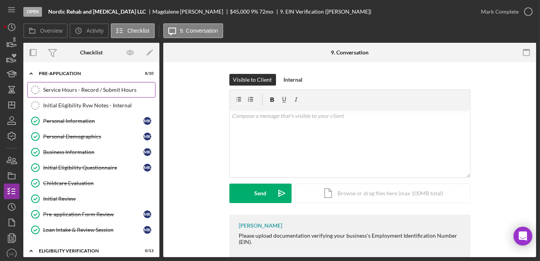
click at [56, 91] on div "Service Hours - Record / Submit Hours" at bounding box center [99, 90] width 112 height 6
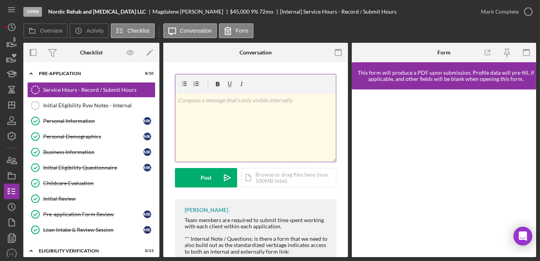
click at [264, 138] on div "v Color teal Color pink Remove color Add row above Add row below Add column bef…" at bounding box center [255, 128] width 160 height 68
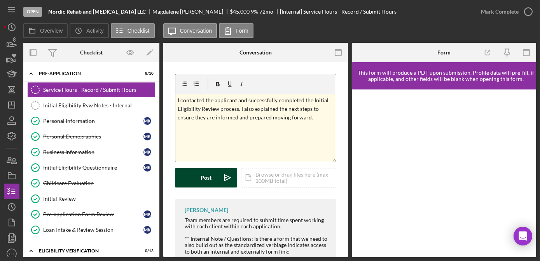
click at [200, 178] on button "Post Icon/icon-invite-send" at bounding box center [206, 177] width 62 height 19
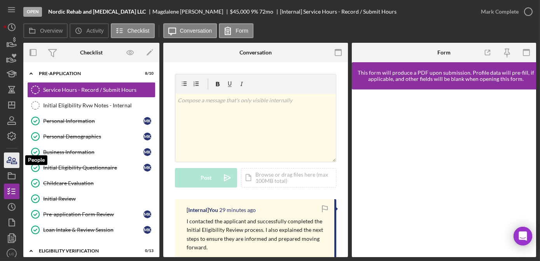
click at [8, 164] on icon "button" at bounding box center [11, 159] width 19 height 19
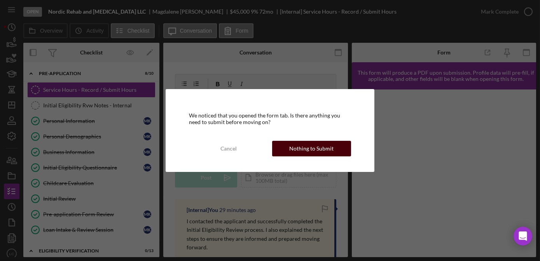
click at [296, 147] on div "Nothing to Submit" at bounding box center [311, 149] width 44 height 16
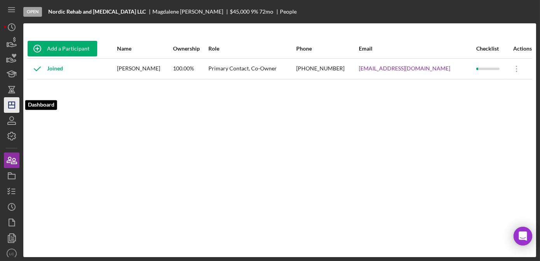
click at [9, 103] on polygon "button" at bounding box center [12, 105] width 6 height 6
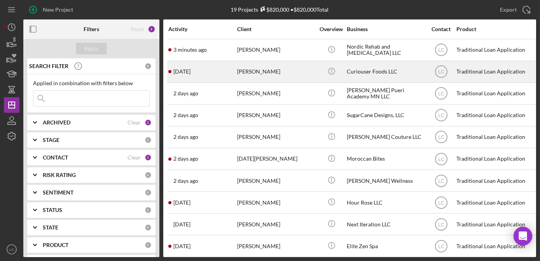
click at [375, 74] on div "Curiouser Foods LLC" at bounding box center [386, 71] width 78 height 21
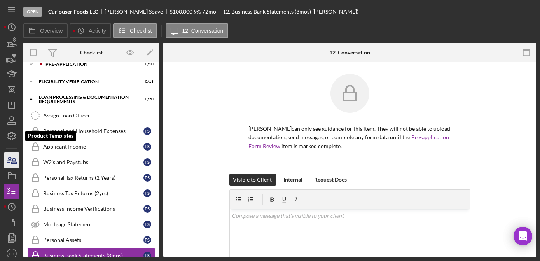
scroll to position [103, 0]
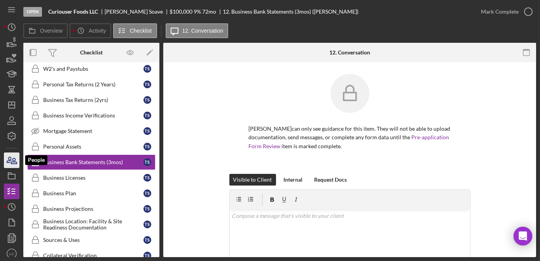
click at [9, 162] on icon "button" at bounding box center [9, 159] width 4 height 5
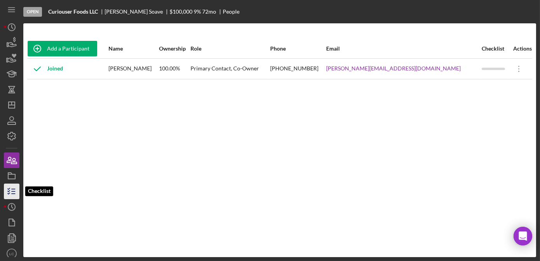
click at [9, 194] on icon "button" at bounding box center [11, 190] width 19 height 19
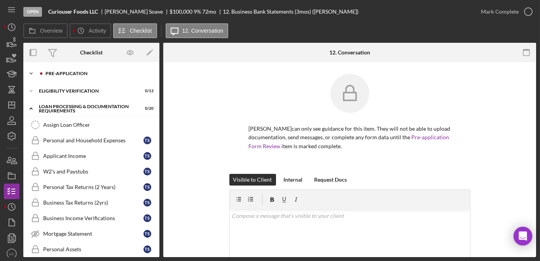
click at [32, 74] on icon "Icon/Expander" at bounding box center [31, 74] width 16 height 16
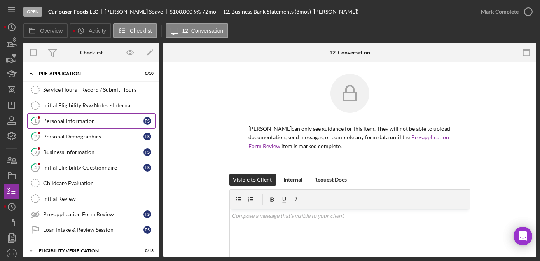
click at [92, 120] on div "Personal Information" at bounding box center [93, 121] width 100 height 6
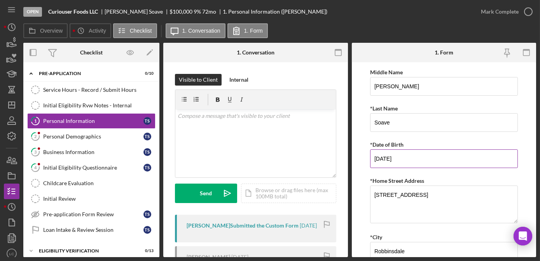
scroll to position [106, 0]
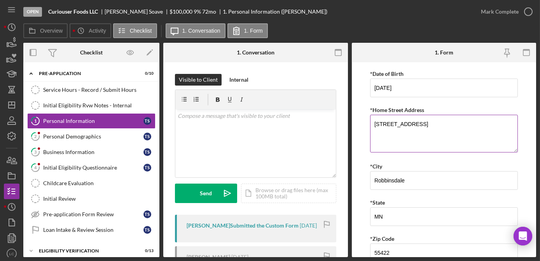
click at [407, 124] on textarea "[STREET_ADDRESS]" at bounding box center [444, 133] width 148 height 37
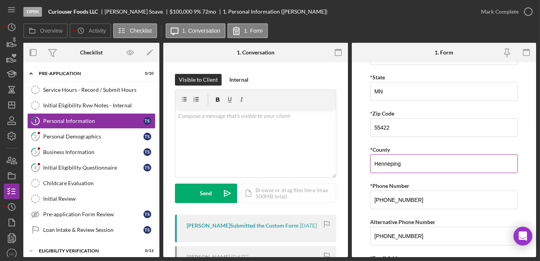
scroll to position [247, 0]
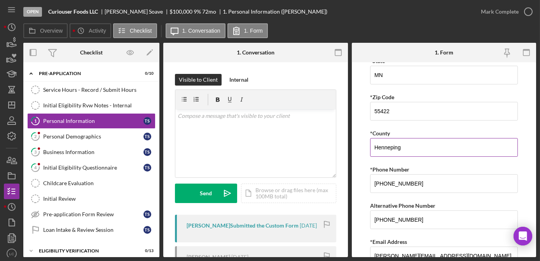
type textarea "[STREET_ADDRESS]"
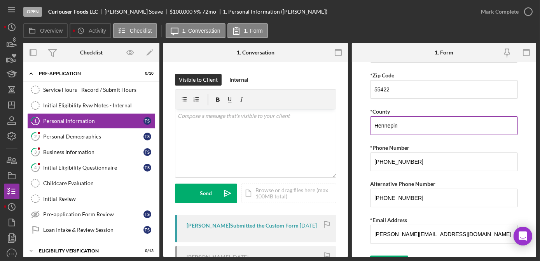
scroll to position [281, 0]
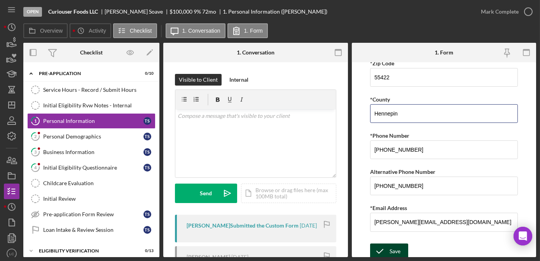
type input "Hennepin"
click at [393, 246] on div "Save" at bounding box center [394, 251] width 11 height 16
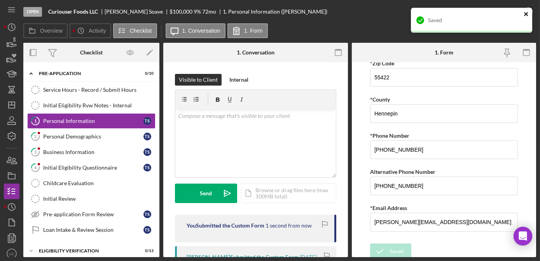
click at [527, 15] on icon "close" at bounding box center [526, 14] width 4 height 4
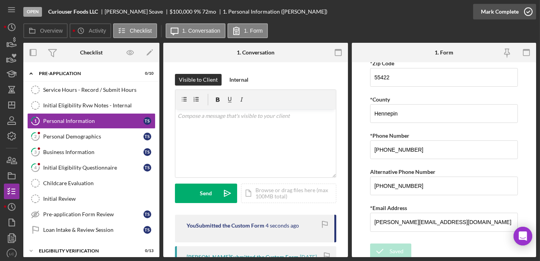
click at [526, 10] on icon "button" at bounding box center [527, 11] width 19 height 19
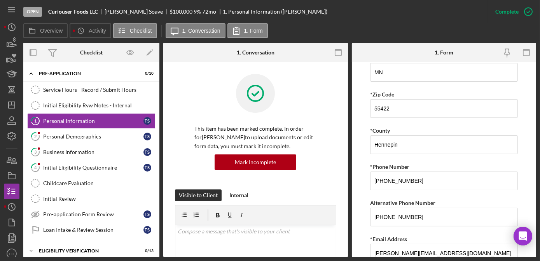
scroll to position [312, 0]
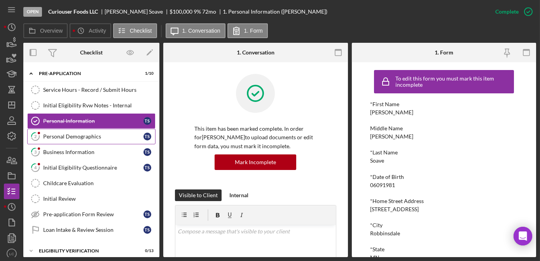
click at [66, 138] on div "Personal Demographics" at bounding box center [93, 136] width 100 height 6
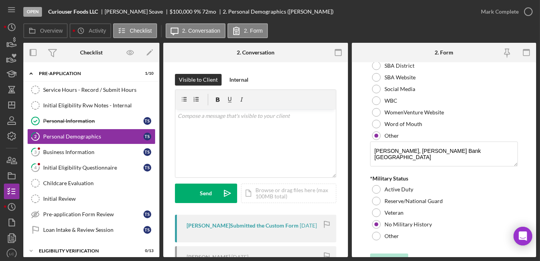
scroll to position [866, 0]
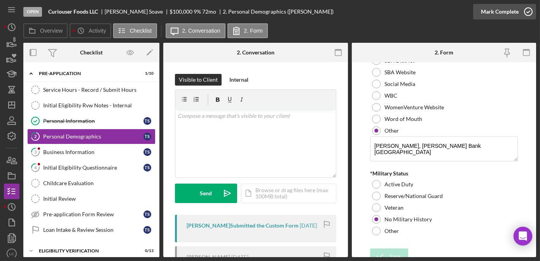
click at [525, 8] on icon "button" at bounding box center [527, 11] width 19 height 19
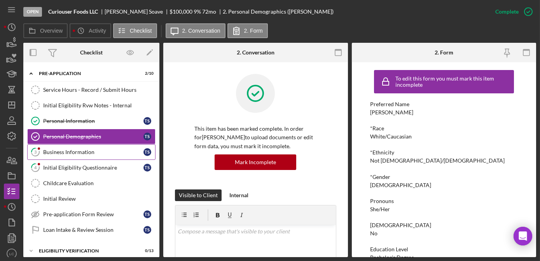
click at [88, 153] on div "Business Information" at bounding box center [93, 152] width 100 height 6
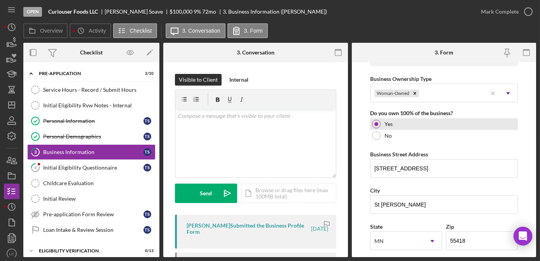
scroll to position [389, 0]
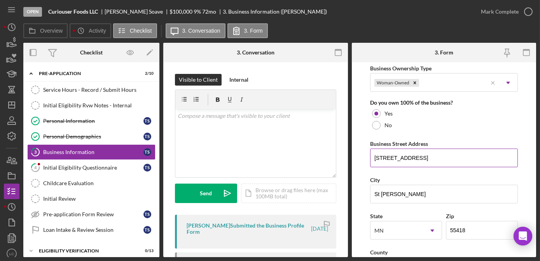
click at [420, 154] on input "[STREET_ADDRESS]" at bounding box center [444, 157] width 148 height 19
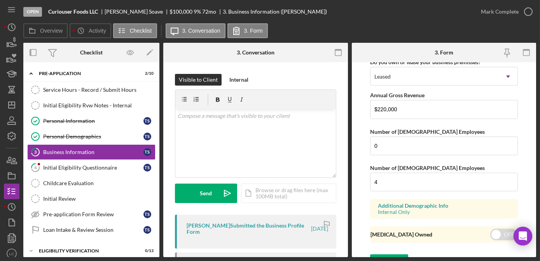
scroll to position [664, 0]
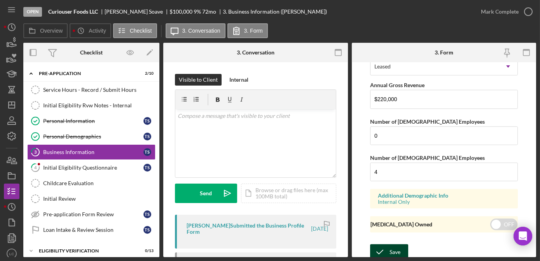
type input "[STREET_ADDRESS]"
click at [386, 242] on icon "submit" at bounding box center [379, 251] width 19 height 19
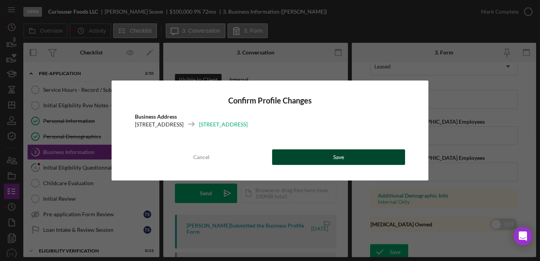
click at [373, 155] on button "Save" at bounding box center [338, 157] width 133 height 16
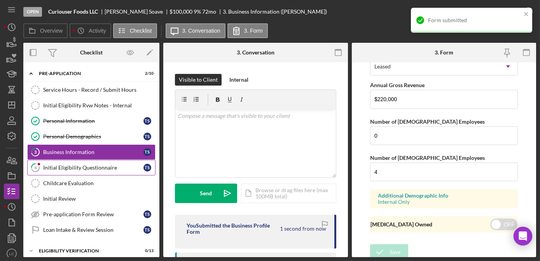
click at [71, 167] on div "Initial Eligibility Questionnaire" at bounding box center [93, 167] width 100 height 6
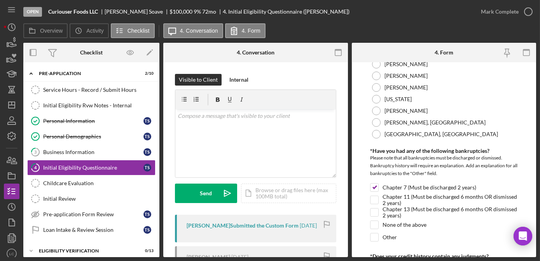
scroll to position [176, 0]
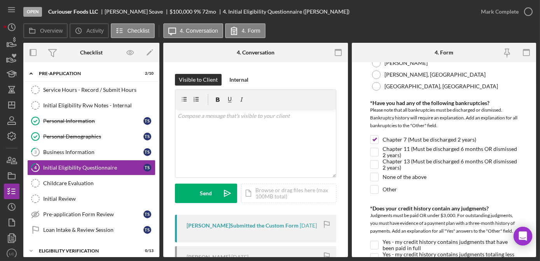
click at [233, 74] on div "Internal" at bounding box center [238, 80] width 19 height 12
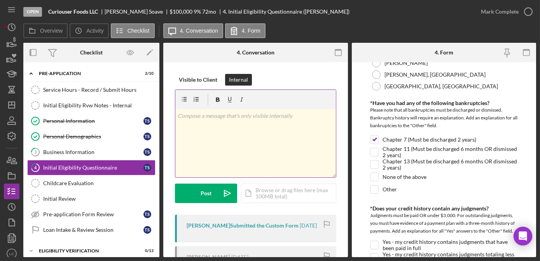
click at [242, 166] on div "v Color teal Color pink Remove color Add row above Add row below Add column bef…" at bounding box center [255, 143] width 160 height 68
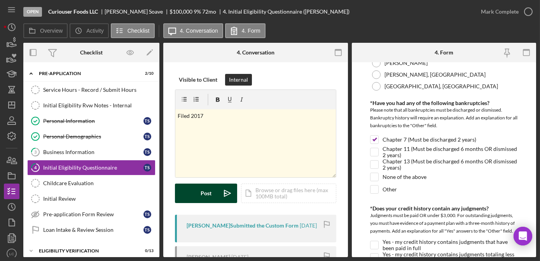
click at [190, 194] on button "Post Icon/icon-invite-send" at bounding box center [206, 192] width 62 height 19
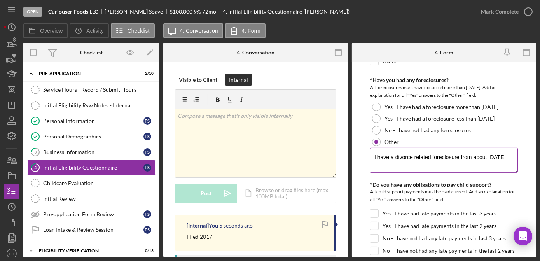
scroll to position [671, 0]
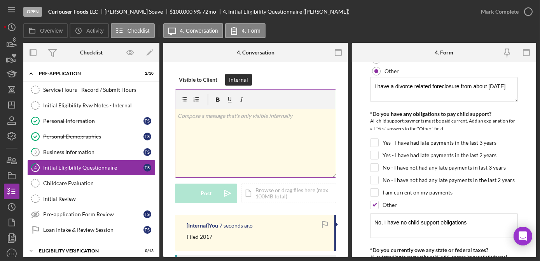
click at [286, 138] on div "v Color teal Color pink Remove color Add row above Add row below Add column bef…" at bounding box center [255, 143] width 160 height 68
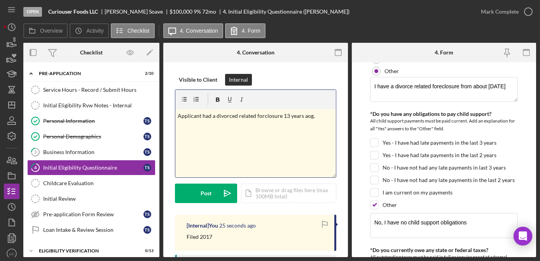
click at [263, 114] on p "Applicant had a divorced related forclosure 13 years aog." at bounding box center [256, 116] width 156 height 9
click at [274, 125] on div "v Color teal Color pink Remove color Add row above Add row below Add column bef…" at bounding box center [255, 143] width 160 height 68
click at [262, 120] on div "v Color teal Color pink Remove color Add row above Add row below Add column bef…" at bounding box center [255, 143] width 160 height 68
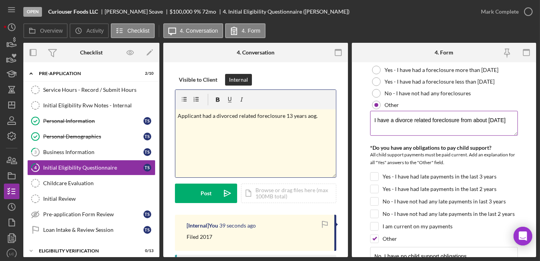
scroll to position [600, 0]
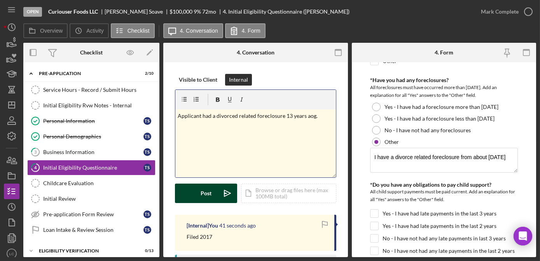
click at [203, 190] on div "Post" at bounding box center [206, 192] width 11 height 19
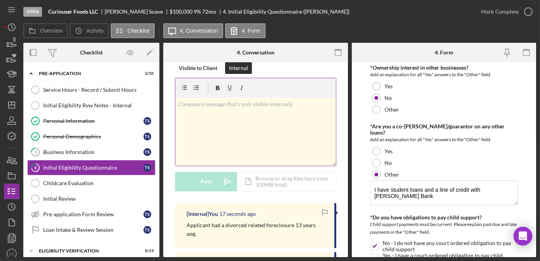
scroll to position [0, 0]
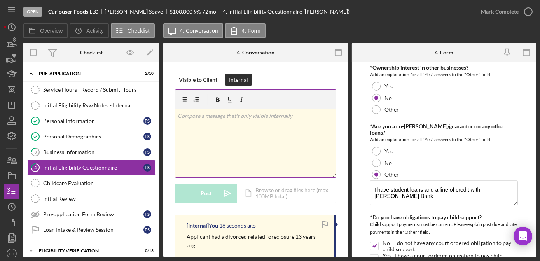
click at [271, 134] on div "v Color teal Color pink Remove color Add row above Add row below Add column bef…" at bounding box center [255, 143] width 160 height 68
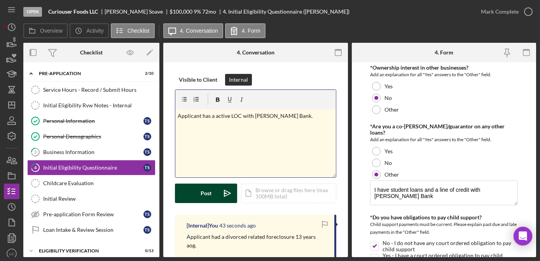
click at [199, 195] on button "Post Icon/icon-invite-send" at bounding box center [206, 192] width 62 height 19
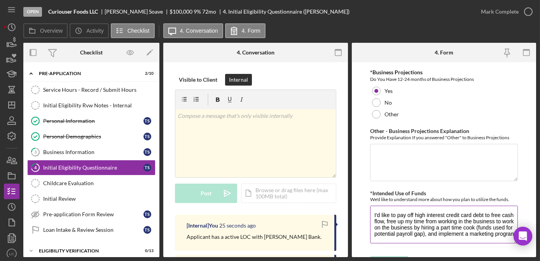
scroll to position [6, 0]
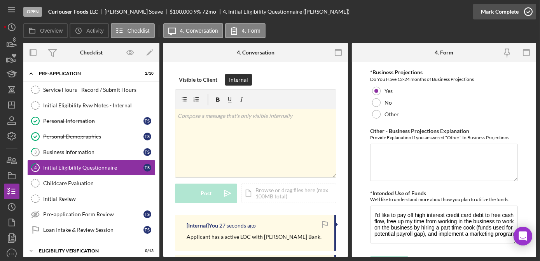
click at [526, 11] on icon "button" at bounding box center [527, 11] width 19 height 19
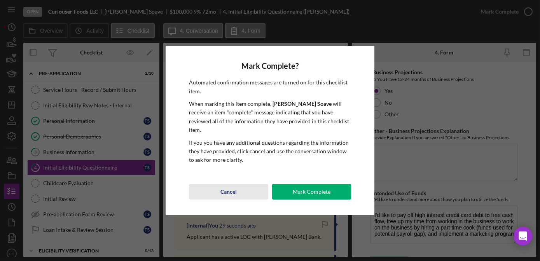
click at [228, 188] on div "Cancel" at bounding box center [228, 192] width 16 height 16
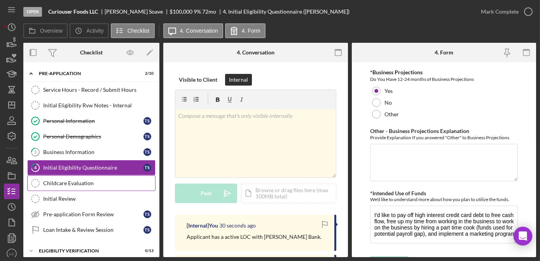
click at [114, 186] on link "Childcare Evaluation Childcare Evaluation" at bounding box center [91, 183] width 128 height 16
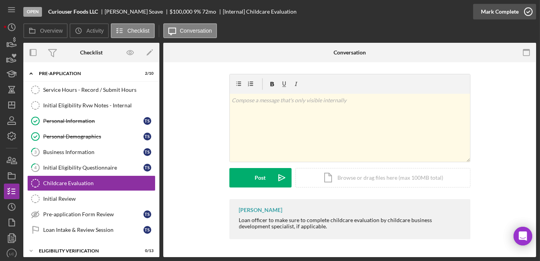
click at [530, 12] on icon "button" at bounding box center [527, 11] width 19 height 19
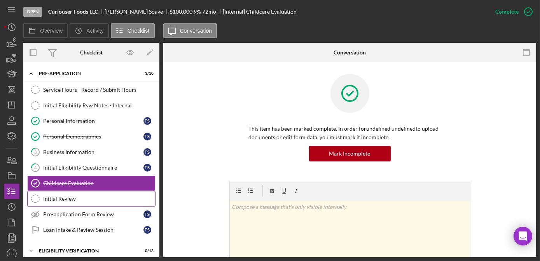
click at [73, 191] on link "Initial Review Initial Review" at bounding box center [91, 199] width 128 height 16
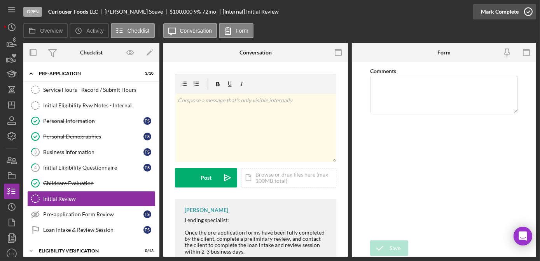
click at [529, 10] on icon "button" at bounding box center [527, 11] width 19 height 19
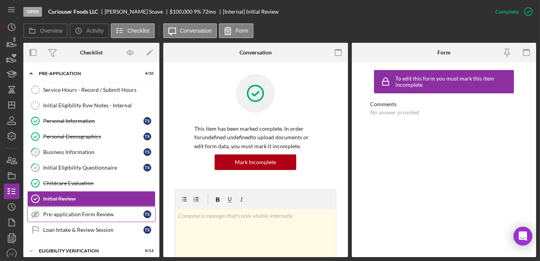
click at [89, 212] on div "Pre-application Form Review" at bounding box center [93, 214] width 100 height 6
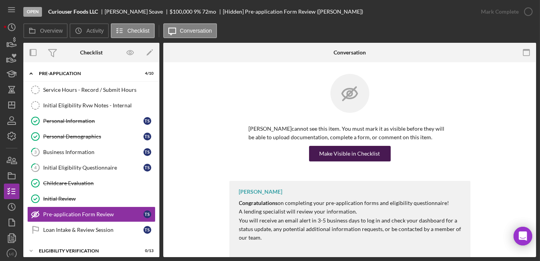
click at [328, 157] on div "Make Visible in Checklist" at bounding box center [349, 154] width 61 height 16
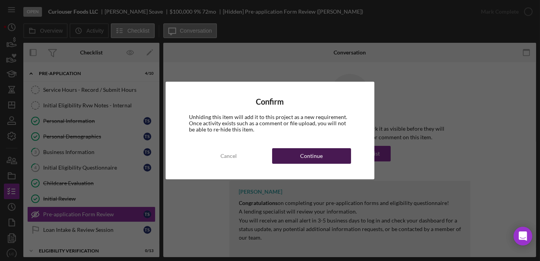
click at [308, 154] on div "Continue" at bounding box center [311, 156] width 23 height 16
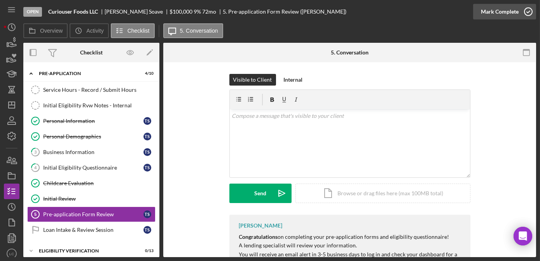
click at [530, 10] on icon "button" at bounding box center [527, 11] width 19 height 19
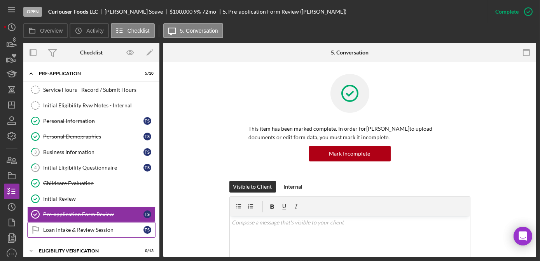
click at [107, 227] on div "Loan Intake & Review Session" at bounding box center [93, 230] width 100 height 6
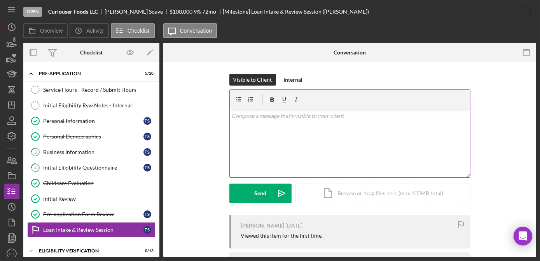
click at [266, 142] on div "v Color teal Color pink Remove color Add row above Add row below Add column bef…" at bounding box center [350, 143] width 240 height 68
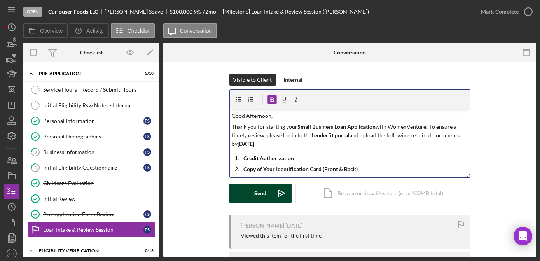
click at [256, 192] on div "Send" at bounding box center [260, 192] width 12 height 19
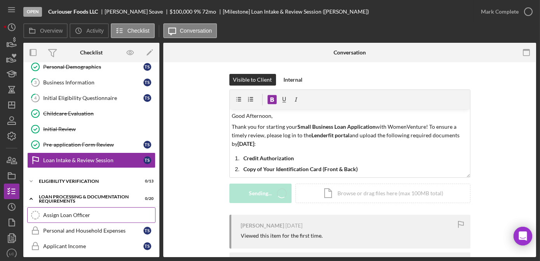
scroll to position [70, 0]
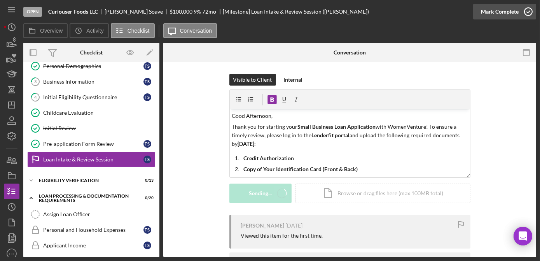
click at [528, 9] on icon "button" at bounding box center [527, 11] width 19 height 19
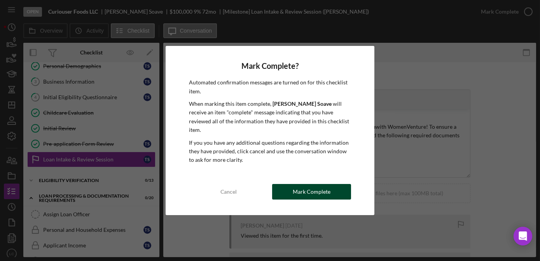
click at [321, 187] on div "Mark Complete" at bounding box center [312, 192] width 38 height 16
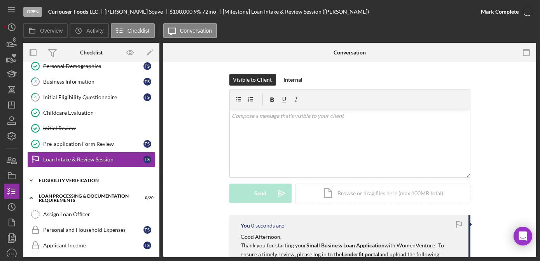
click at [29, 178] on icon "Icon/Expander" at bounding box center [31, 181] width 16 height 16
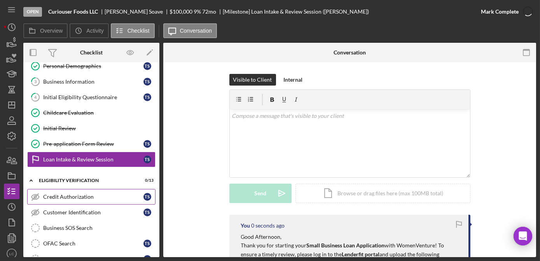
click at [52, 194] on div "Credit Authorization" at bounding box center [93, 197] width 100 height 6
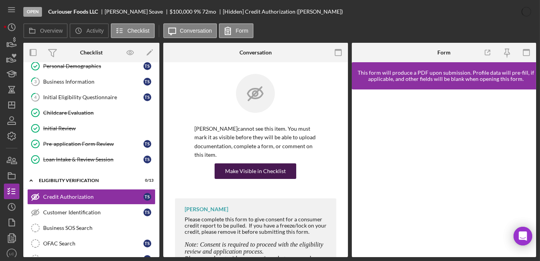
click at [251, 165] on div "Make Visible in Checklist" at bounding box center [255, 171] width 61 height 16
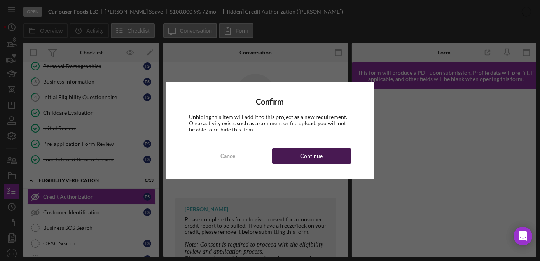
click at [304, 151] on div "Continue" at bounding box center [311, 156] width 23 height 16
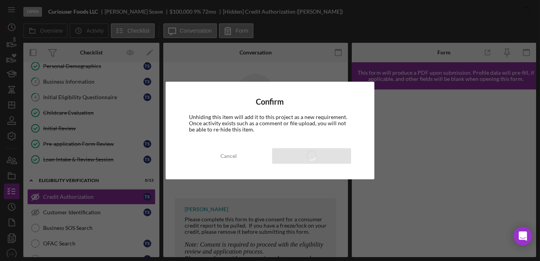
click at [100, 207] on div "Confirm Unhiding this item will add it to this project as a new requirement. On…" at bounding box center [270, 130] width 540 height 261
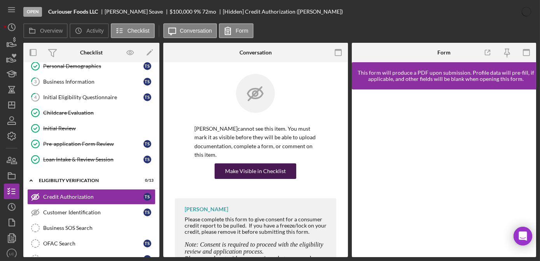
click at [244, 167] on div "Make Visible in Checklist" at bounding box center [255, 171] width 61 height 16
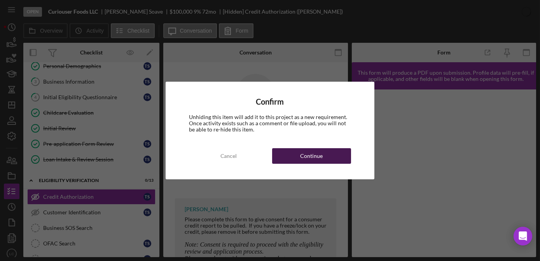
click at [294, 155] on button "Continue" at bounding box center [311, 156] width 79 height 16
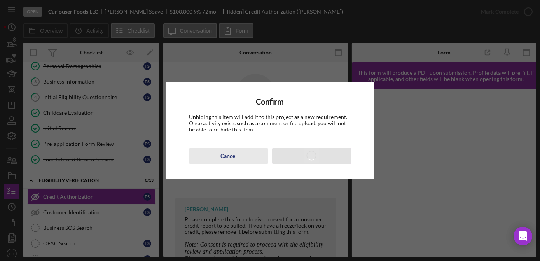
click at [230, 159] on div "Cancel" at bounding box center [228, 156] width 16 height 16
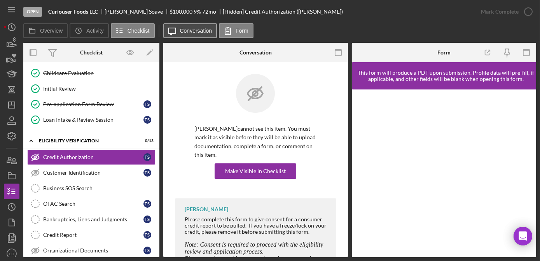
scroll to position [106, 0]
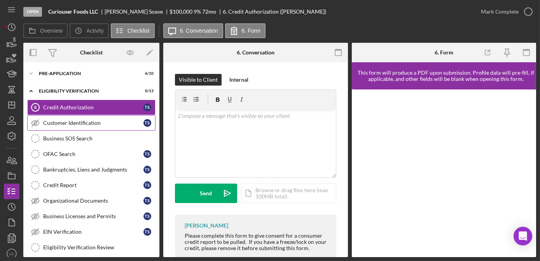
click at [51, 123] on div "Customer Identification" at bounding box center [93, 123] width 100 height 6
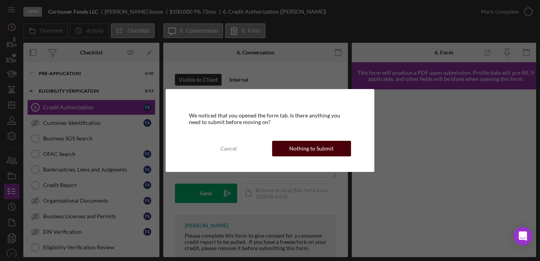
click at [315, 148] on div "Nothing to Submit" at bounding box center [311, 149] width 44 height 16
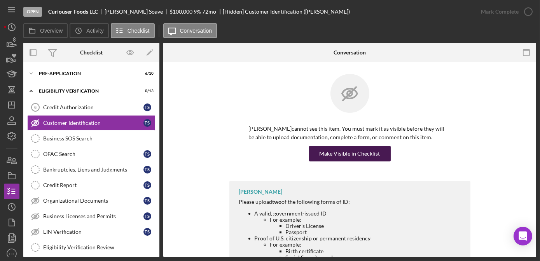
click at [332, 155] on div "Make Visible in Checklist" at bounding box center [349, 154] width 61 height 16
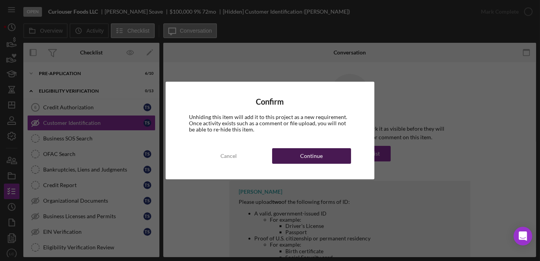
click at [330, 158] on button "Continue" at bounding box center [311, 156] width 79 height 16
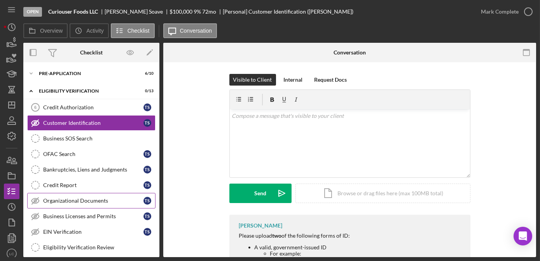
click at [63, 199] on div "Organizational Documents" at bounding box center [93, 200] width 100 height 6
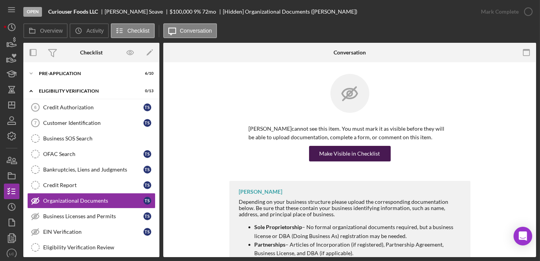
click at [350, 152] on div "Make Visible in Checklist" at bounding box center [349, 154] width 61 height 16
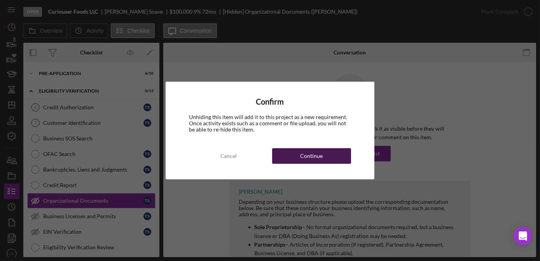
drag, startPoint x: 324, startPoint y: 154, endPoint x: 277, endPoint y: 160, distance: 47.5
click at [324, 153] on button "Continue" at bounding box center [311, 156] width 79 height 16
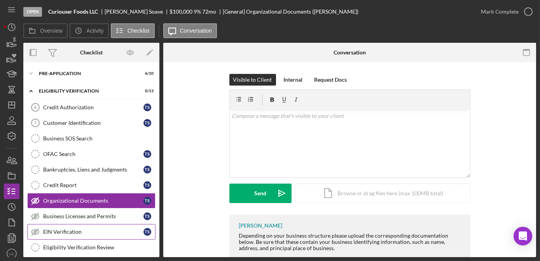
click at [68, 229] on div "EIN Verification" at bounding box center [93, 232] width 100 height 6
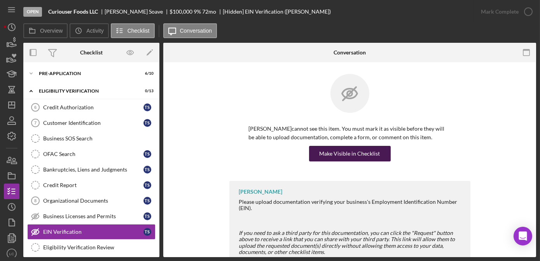
click at [356, 152] on div "Make Visible in Checklist" at bounding box center [349, 154] width 61 height 16
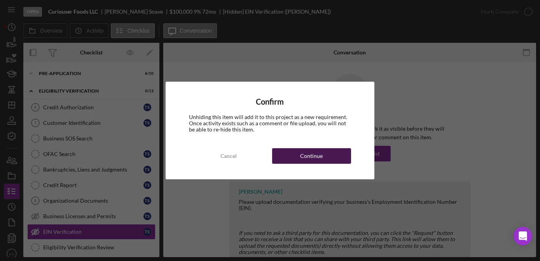
click at [302, 159] on div "Continue" at bounding box center [311, 156] width 23 height 16
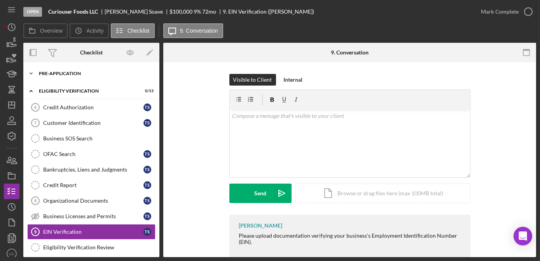
click at [33, 71] on icon "Icon/Expander" at bounding box center [31, 74] width 16 height 16
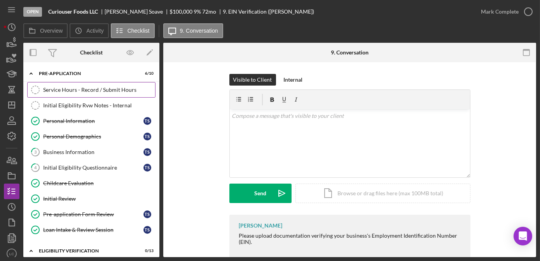
click at [65, 95] on link "Service Hours - Record / Submit Hours Service Hours - Record / Submit Hours" at bounding box center [91, 90] width 128 height 16
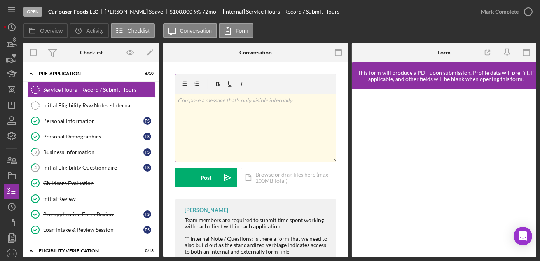
click at [265, 113] on div "v Color teal Color pink Remove color Add row above Add row below Add column bef…" at bounding box center [255, 128] width 160 height 68
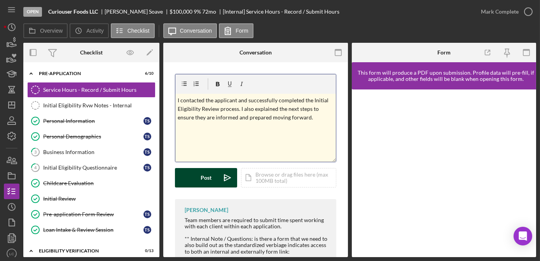
click at [193, 176] on button "Post Icon/icon-invite-send" at bounding box center [206, 177] width 62 height 19
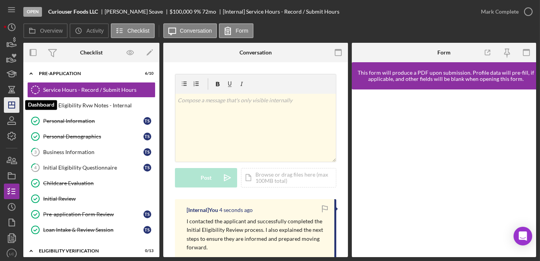
click at [11, 99] on icon "Icon/Dashboard" at bounding box center [11, 104] width 19 height 19
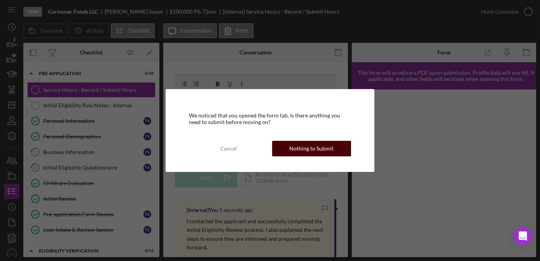
click at [293, 144] on div "Nothing to Submit" at bounding box center [311, 149] width 44 height 16
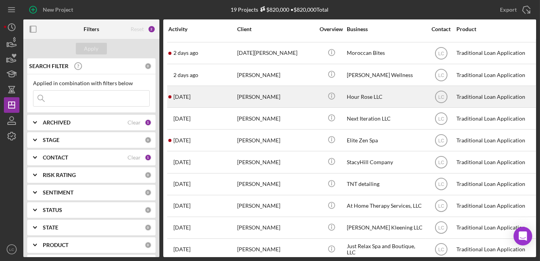
scroll to position [106, 0]
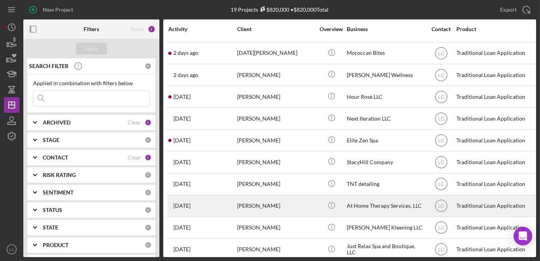
click at [294, 206] on div "[PERSON_NAME]" at bounding box center [276, 205] width 78 height 21
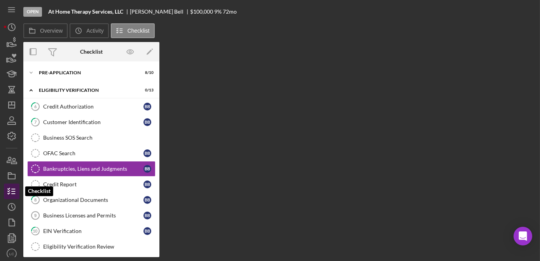
scroll to position [8, 0]
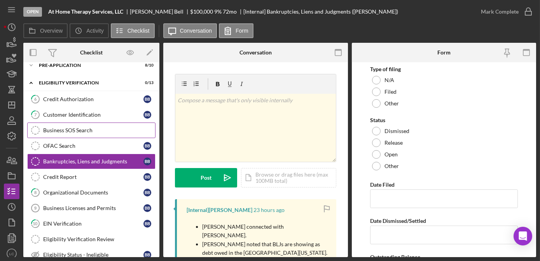
click at [72, 124] on link "Business SOS Search Business SOS Search" at bounding box center [91, 130] width 128 height 16
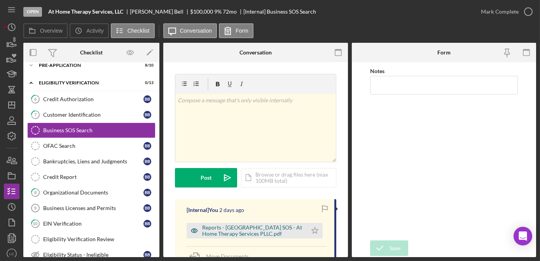
click at [234, 234] on div "Reports - MN SOS - At Home Therapy Services PLLC.pdf" at bounding box center [252, 230] width 101 height 12
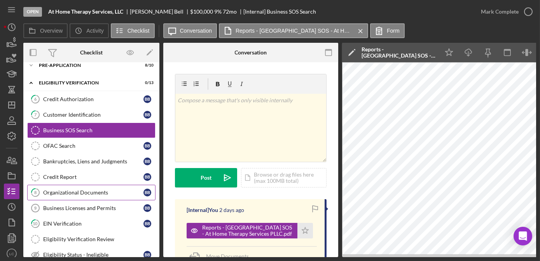
click at [59, 191] on div "Organizational Documents" at bounding box center [93, 192] width 100 height 6
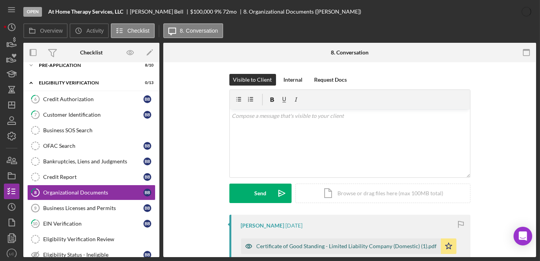
click at [283, 246] on div "Certificate of Good Standing - Limited Liability Company (Domestic) (1).pdf" at bounding box center [346, 246] width 180 height 6
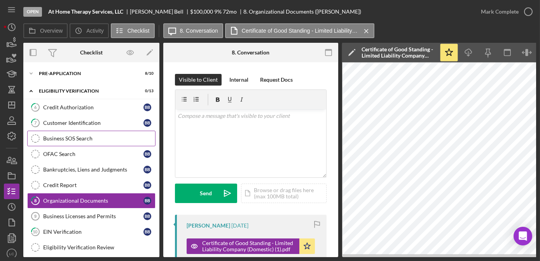
click at [67, 132] on link "Business SOS Search Business SOS Search" at bounding box center [91, 139] width 128 height 16
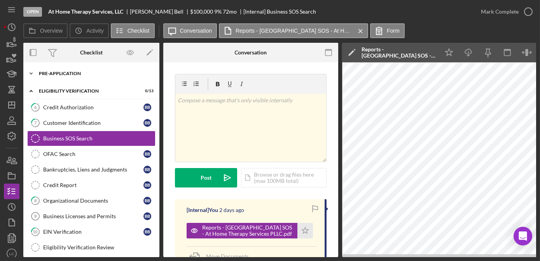
click at [34, 70] on icon "Icon/Expander" at bounding box center [31, 74] width 16 height 16
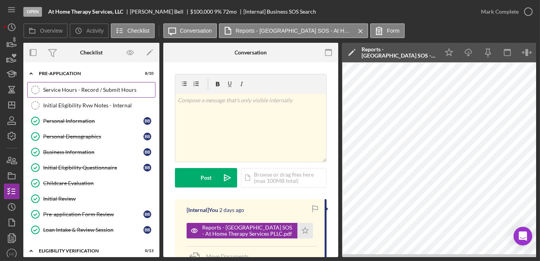
click at [88, 92] on div "Service Hours - Record / Submit Hours" at bounding box center [99, 90] width 112 height 6
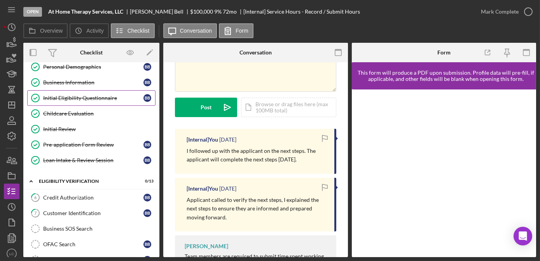
scroll to position [70, 0]
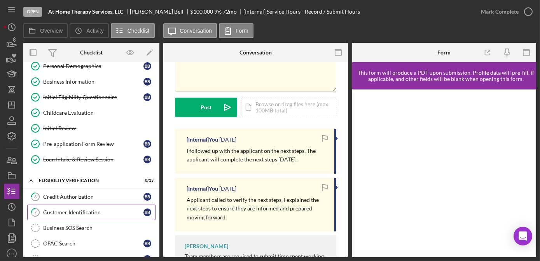
click at [62, 212] on div "Customer Identification" at bounding box center [93, 212] width 100 height 6
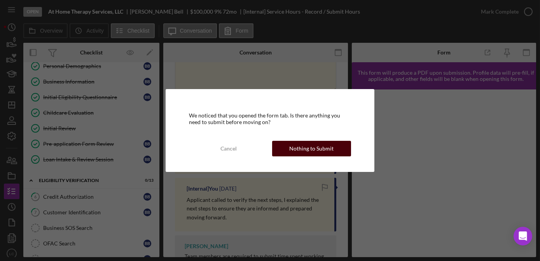
click at [303, 150] on div "Nothing to Submit" at bounding box center [311, 149] width 44 height 16
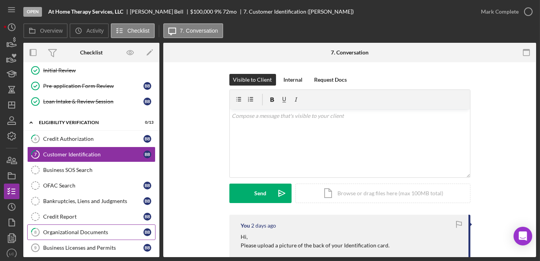
scroll to position [141, 0]
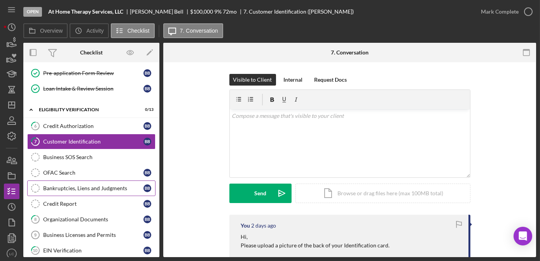
click at [69, 188] on link "Bankruptcies, Liens and Judgments Bankruptcies, Liens and Judgments B B" at bounding box center [91, 188] width 128 height 16
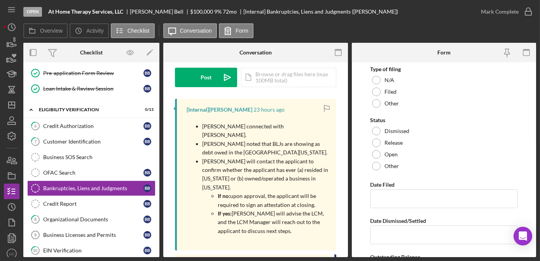
scroll to position [106, 0]
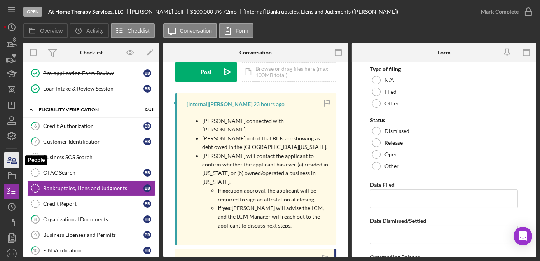
click at [11, 162] on icon "button" at bounding box center [13, 160] width 5 height 5
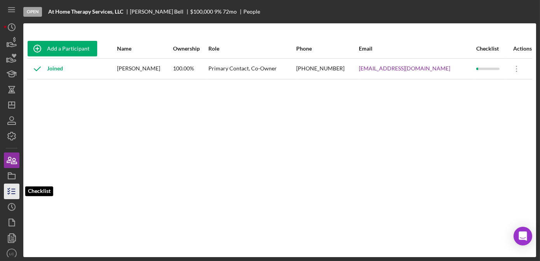
click at [12, 194] on icon "button" at bounding box center [11, 190] width 19 height 19
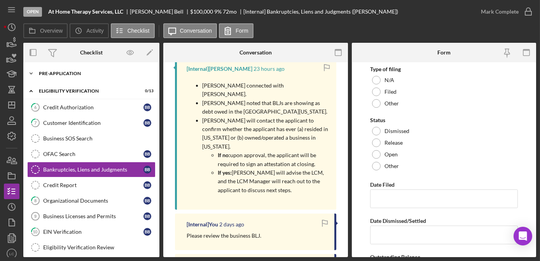
click at [30, 76] on icon "Icon/Expander" at bounding box center [31, 74] width 16 height 16
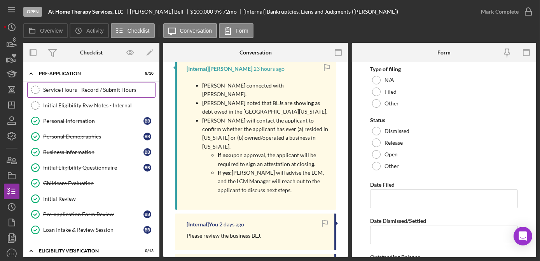
click at [84, 93] on link "Service Hours - Record / Submit Hours Service Hours - Record / Submit Hours" at bounding box center [91, 90] width 128 height 16
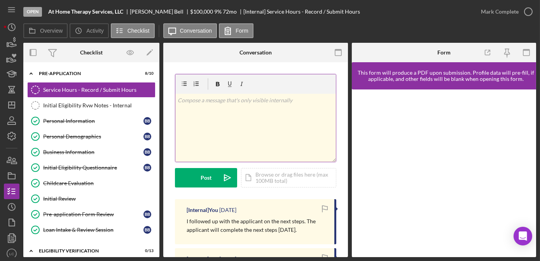
click at [245, 136] on div "v Color teal Color pink Remove color Add row above Add row below Add column bef…" at bounding box center [255, 128] width 160 height 68
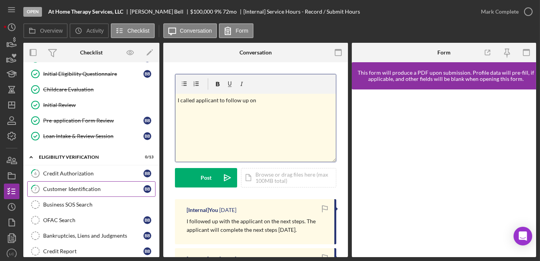
scroll to position [106, 0]
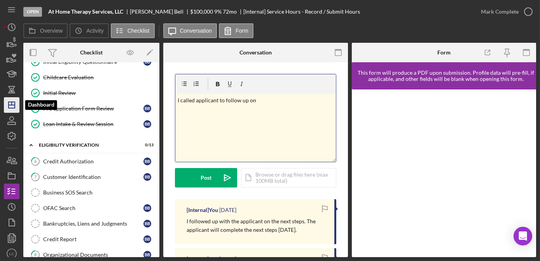
click at [10, 106] on icon "Icon/Dashboard" at bounding box center [11, 104] width 19 height 19
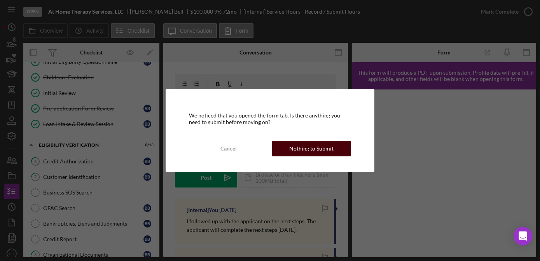
click at [290, 149] on button "Nothing to Submit" at bounding box center [311, 149] width 79 height 16
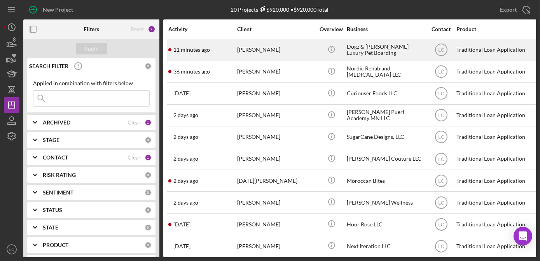
click at [311, 51] on div "Carmen Brinkman" at bounding box center [276, 50] width 78 height 21
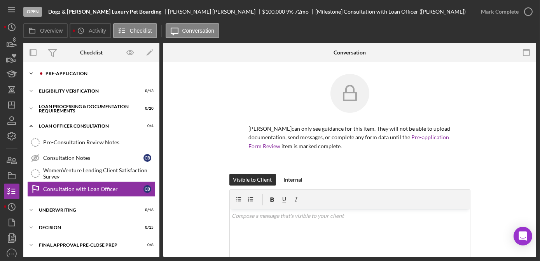
click at [33, 69] on icon "Icon/Expander" at bounding box center [31, 74] width 16 height 16
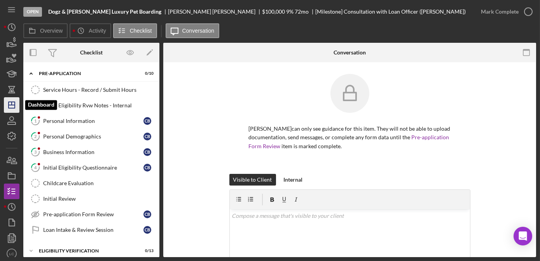
click at [14, 109] on icon "Icon/Dashboard" at bounding box center [11, 104] width 19 height 19
